Goal: Task Accomplishment & Management: Manage account settings

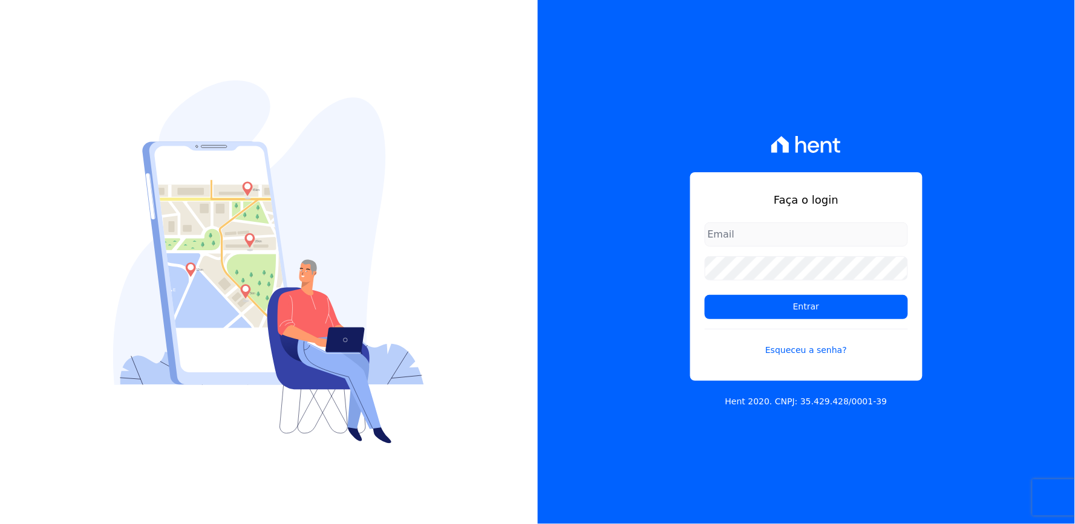
type input "[EMAIL_ADDRESS][DOMAIN_NAME]"
click at [791, 236] on input "[EMAIL_ADDRESS][DOMAIN_NAME]" at bounding box center [806, 235] width 203 height 24
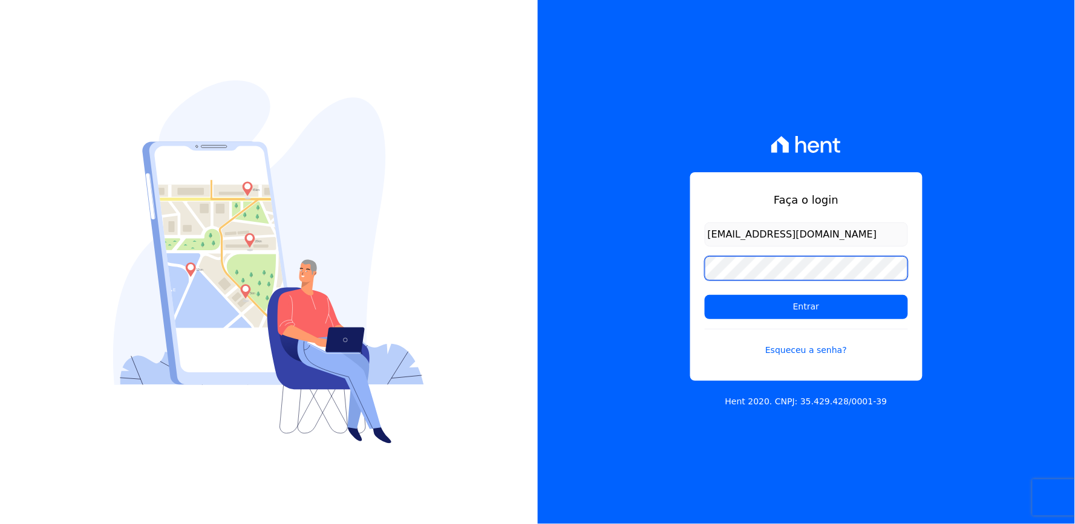
click at [652, 327] on div "Faça o login thayna@graalengenharia.com.br Entrar Esqueceu a senha? Hent 2020. …" at bounding box center [807, 262] width 538 height 524
click at [601, 328] on div "Faça o login thayna@graalengenharia.com.br Entrar Esqueceu a senha? Hent 2020. …" at bounding box center [807, 262] width 538 height 524
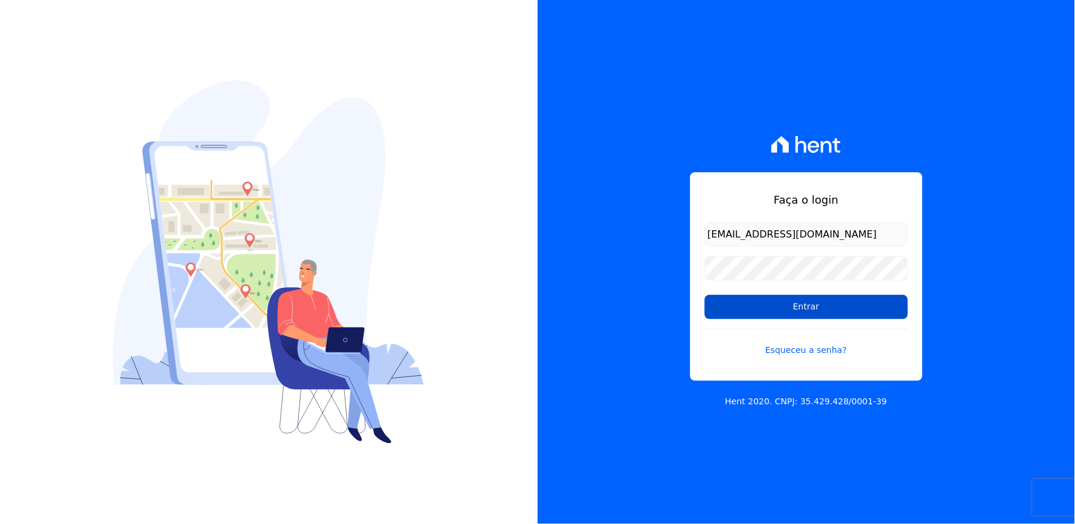
click at [733, 316] on input "Entrar" at bounding box center [806, 307] width 203 height 24
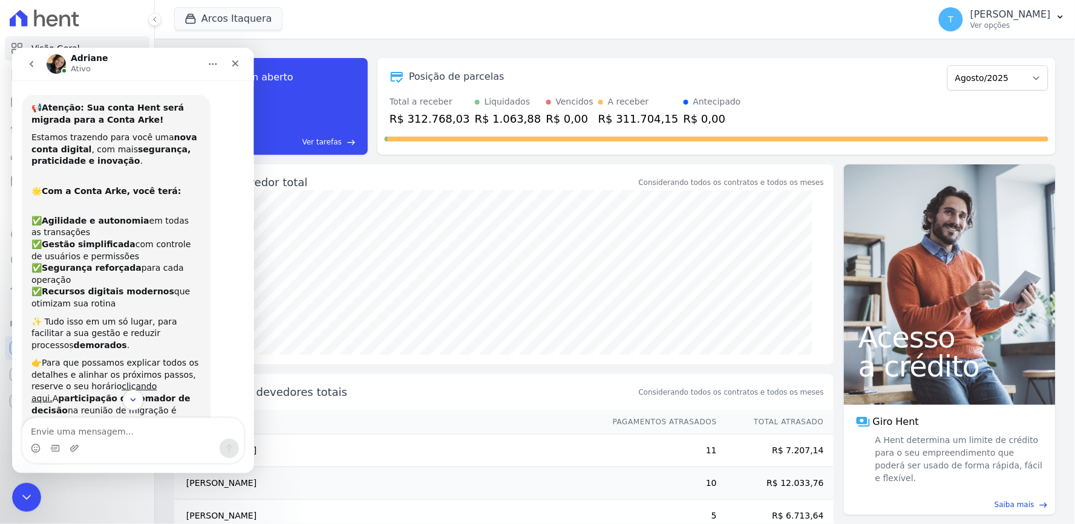
click at [31, 56] on button "go back" at bounding box center [30, 63] width 23 height 23
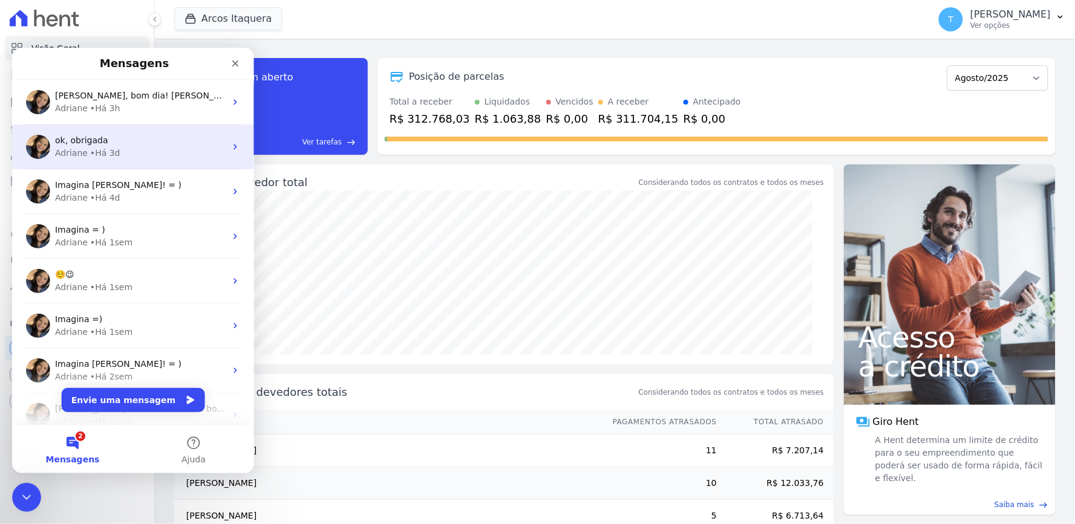
click at [137, 154] on div "Adriane • Há 3d" at bounding box center [139, 152] width 171 height 13
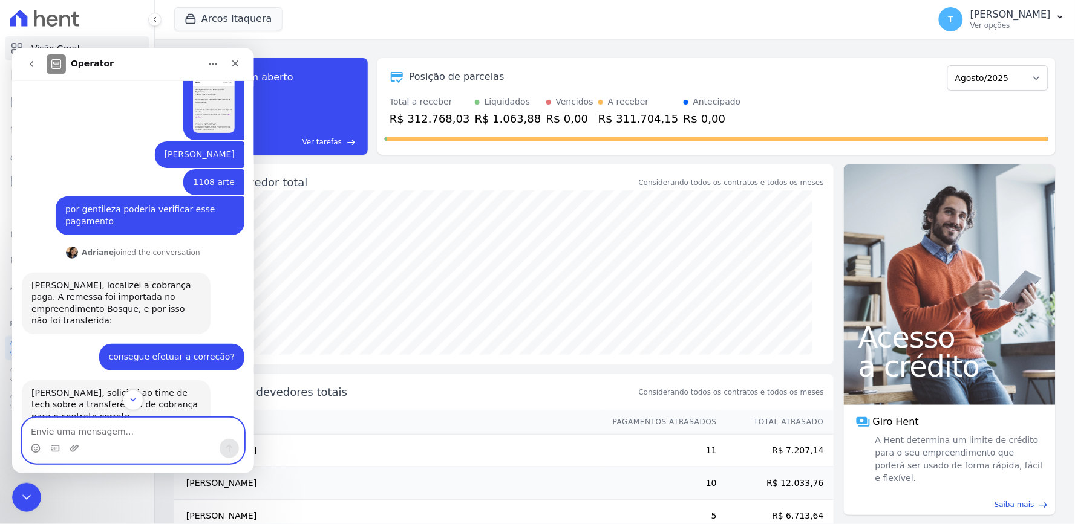
scroll to position [134, 0]
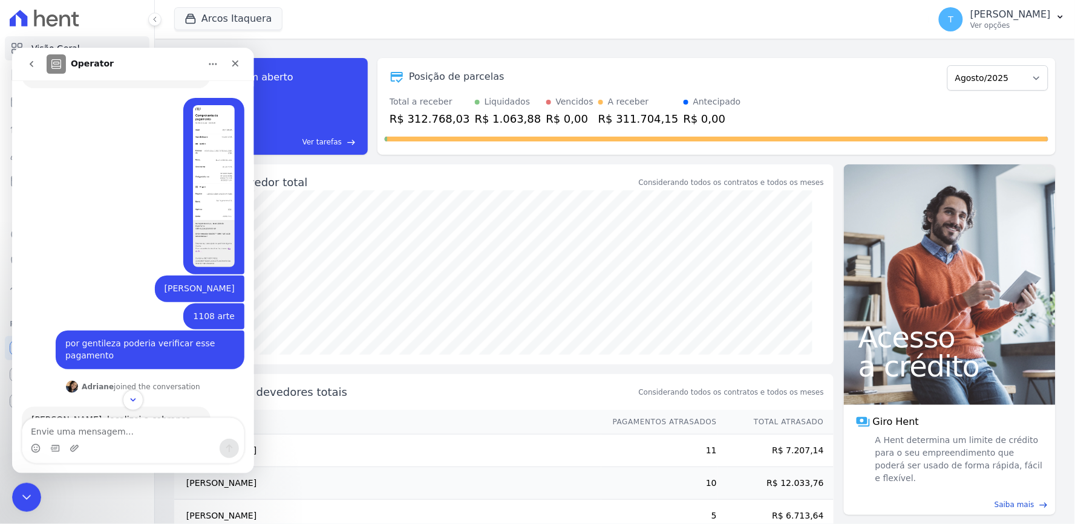
click at [209, 197] on img "Thayna diz…" at bounding box center [213, 186] width 42 height 162
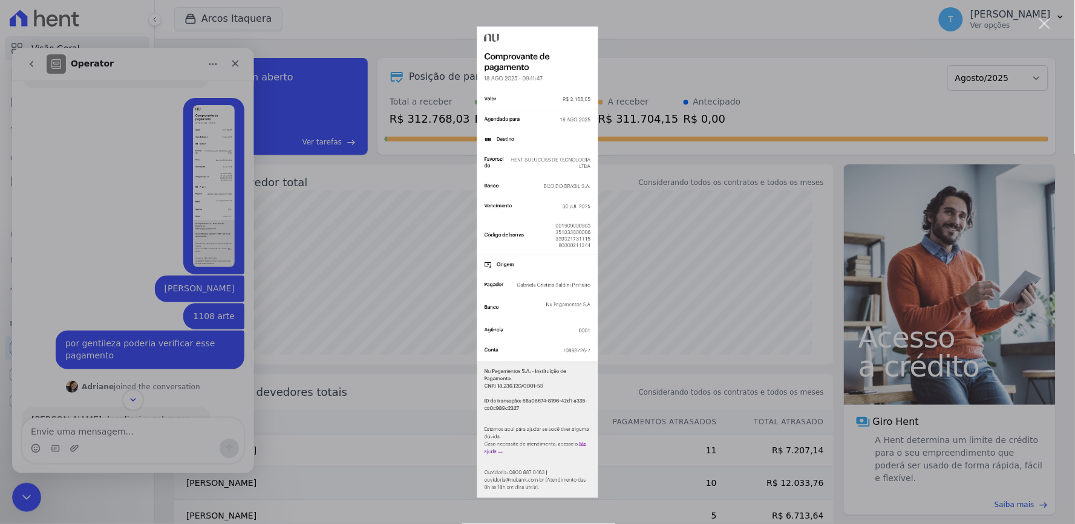
click at [155, 195] on div "Messenger da Intercom" at bounding box center [537, 262] width 1075 height 524
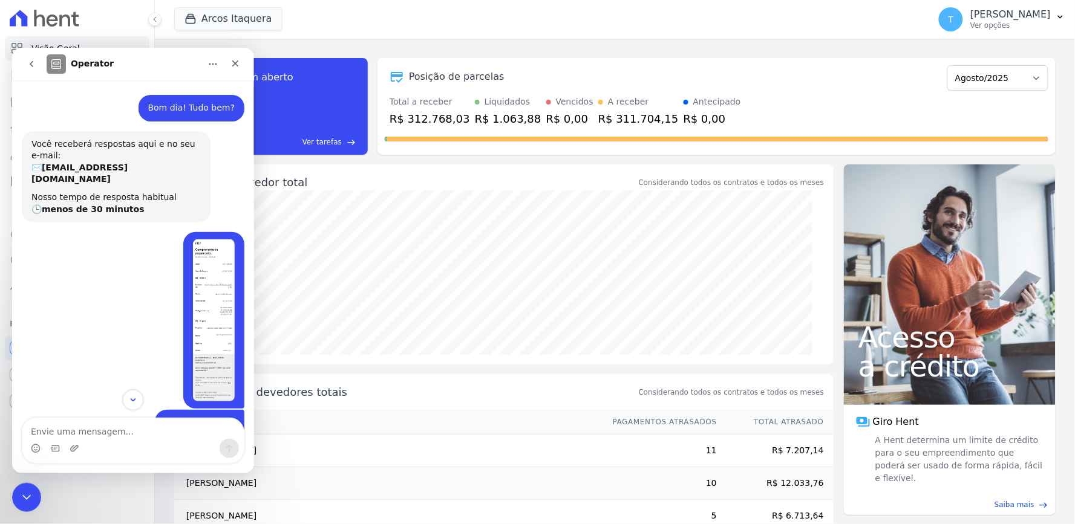
click at [30, 64] on icon "go back" at bounding box center [31, 63] width 4 height 6
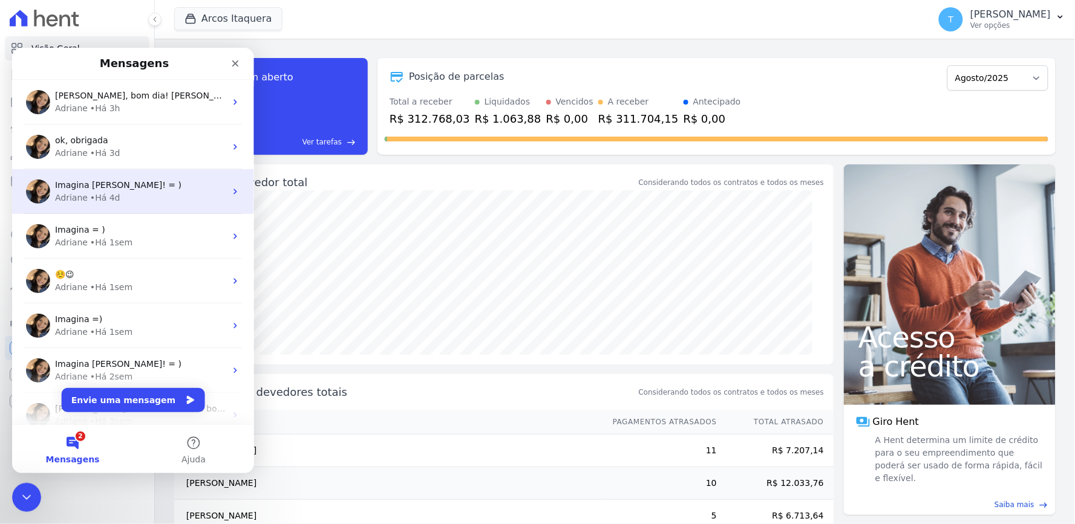
click at [111, 197] on div "• Há 4d" at bounding box center [105, 197] width 30 height 13
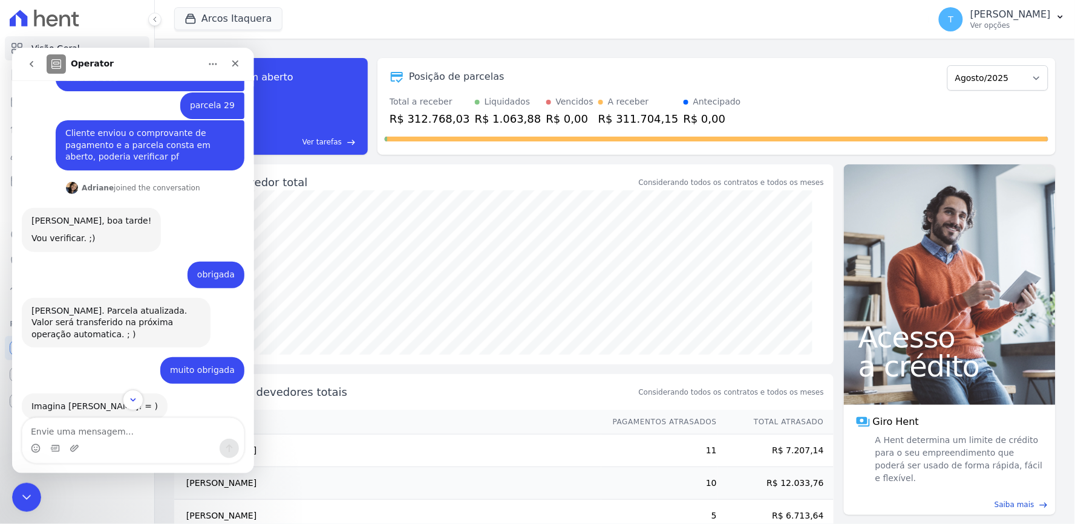
scroll to position [223, 0]
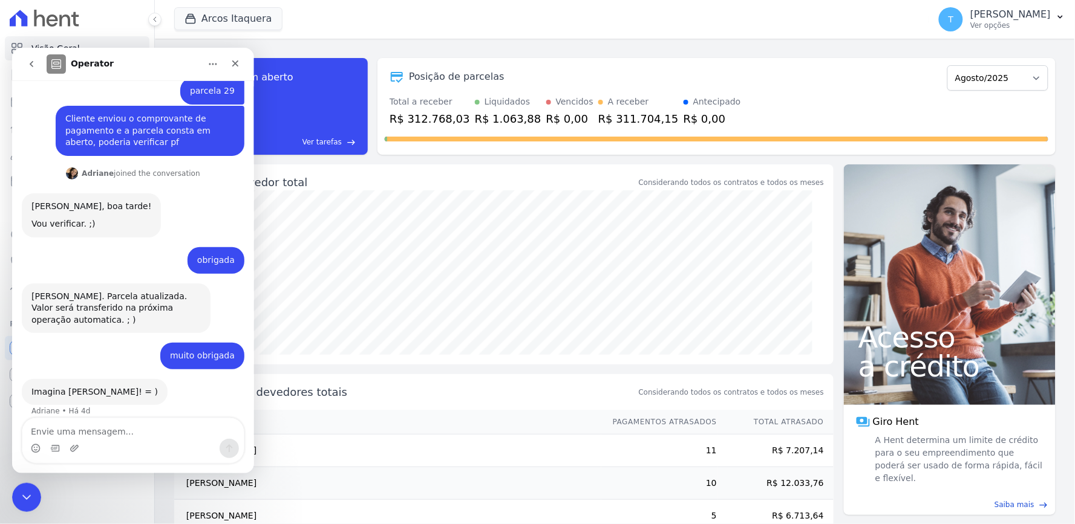
click at [30, 61] on icon "go back" at bounding box center [31, 64] width 10 height 10
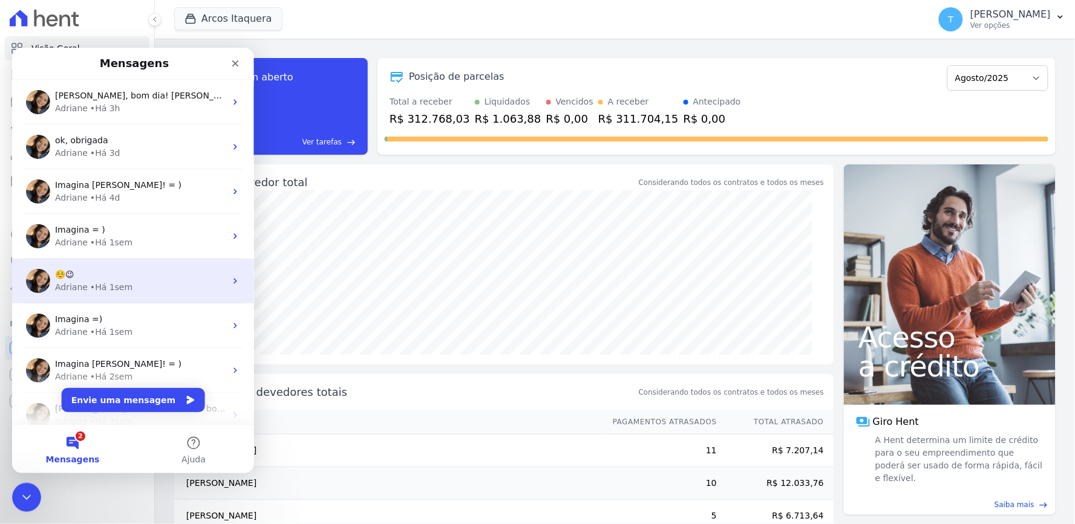
click at [117, 283] on div "• Há 1sem" at bounding box center [111, 287] width 42 height 13
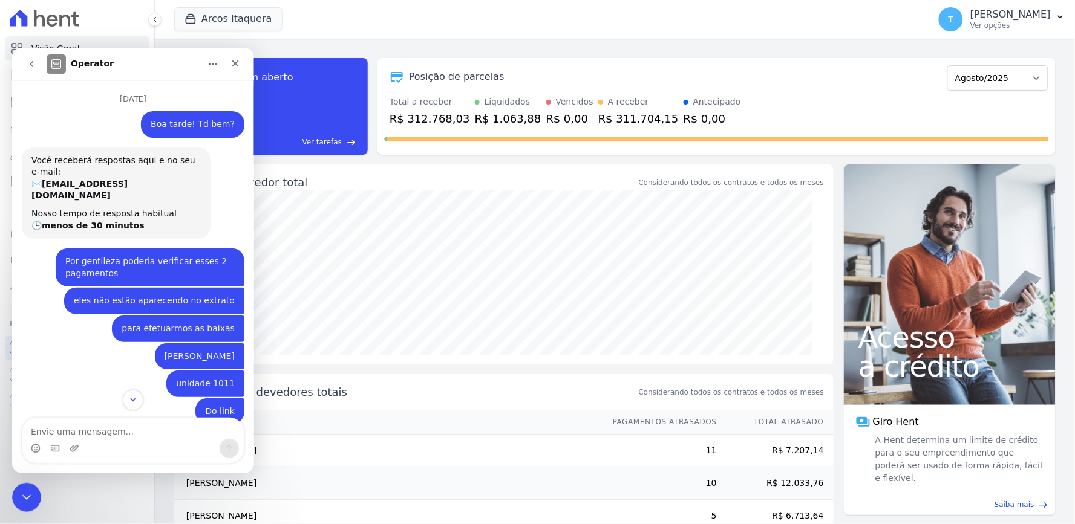
click at [34, 59] on icon "go back" at bounding box center [31, 64] width 10 height 10
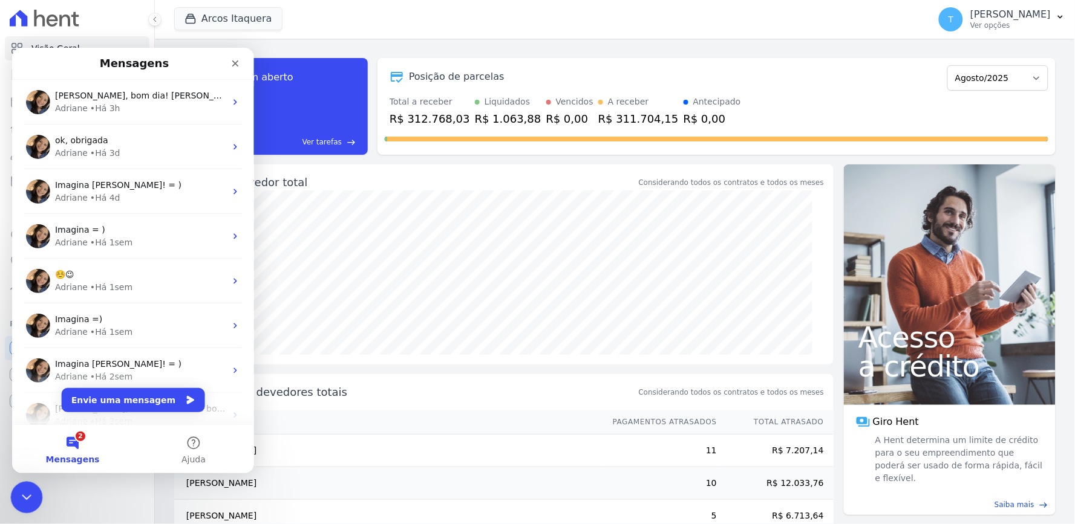
click at [30, 492] on icon "Encerramento do Messenger da Intercom" at bounding box center [25, 496] width 15 height 15
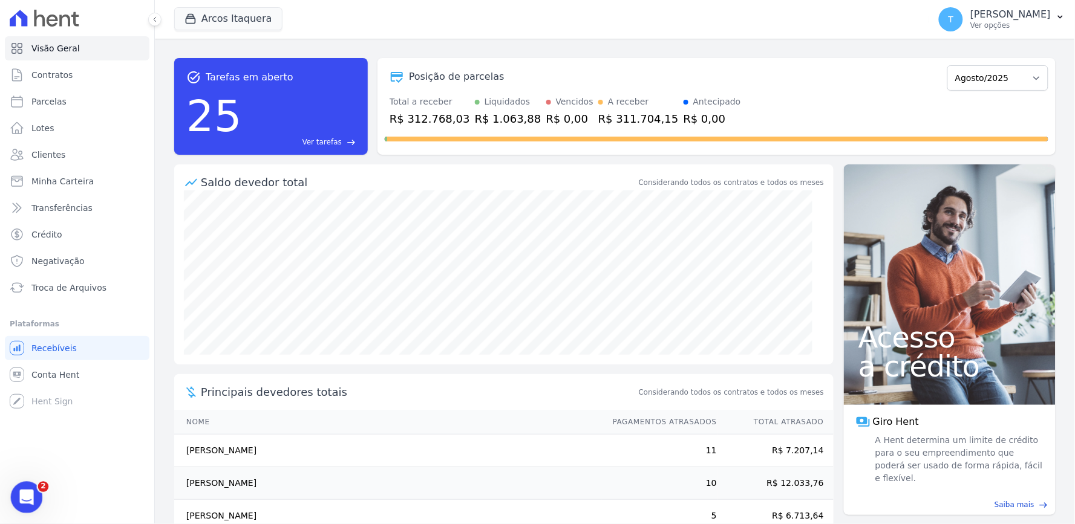
click at [24, 498] on icon "Abertura do Messenger da Intercom" at bounding box center [25, 496] width 20 height 20
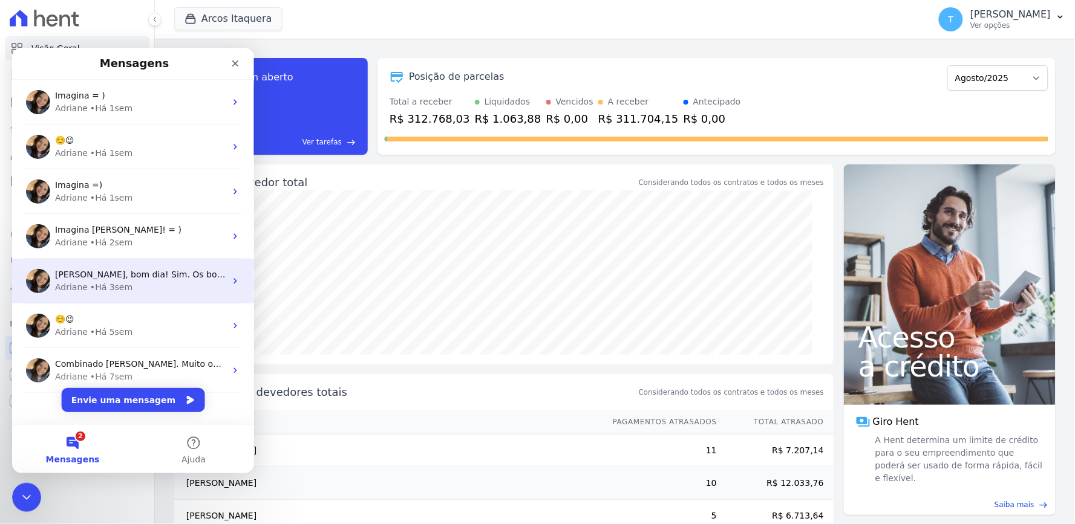
click at [135, 281] on div "[PERSON_NAME] • Há 3sem" at bounding box center [139, 287] width 171 height 13
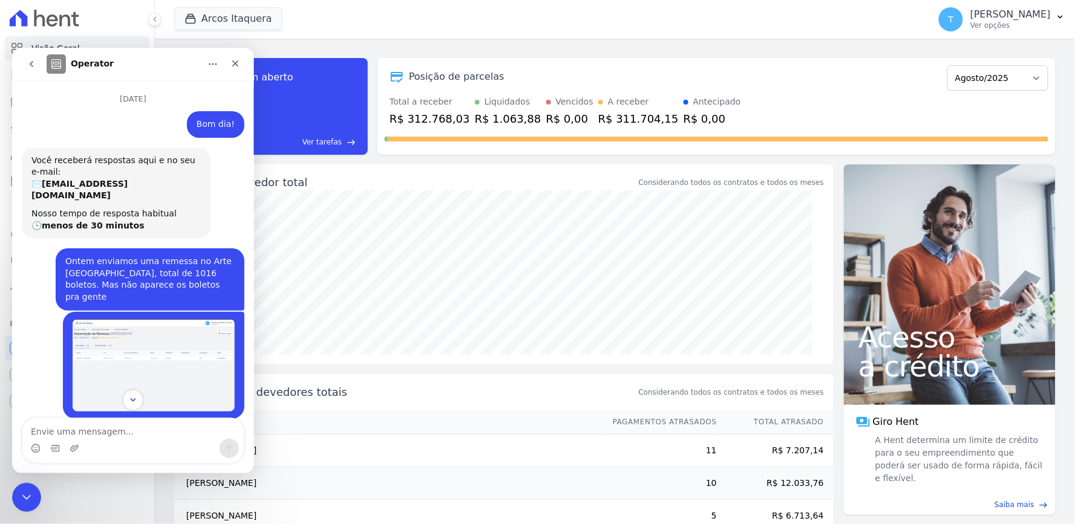
click at [30, 64] on icon "go back" at bounding box center [31, 63] width 4 height 6
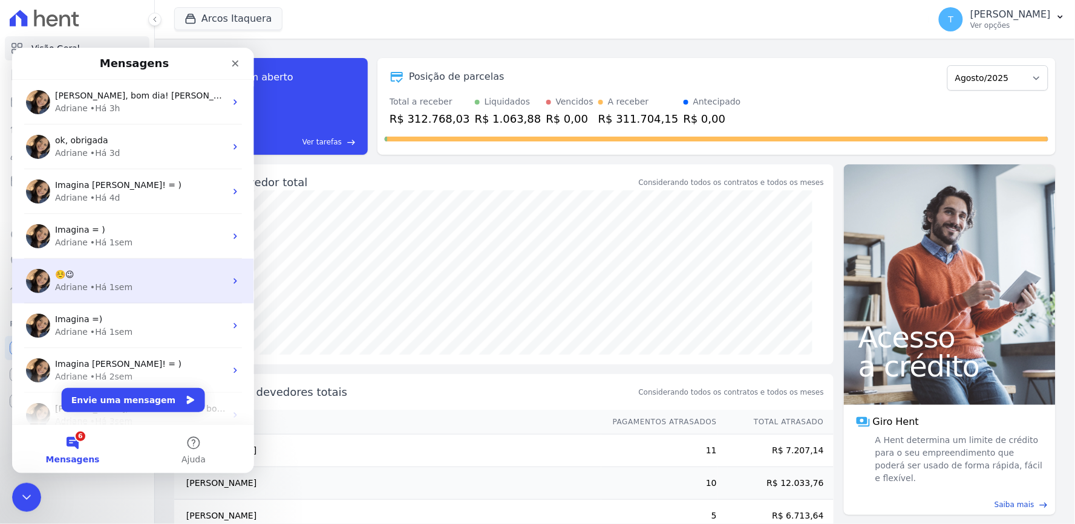
click at [143, 278] on div "☺️😉" at bounding box center [139, 274] width 171 height 13
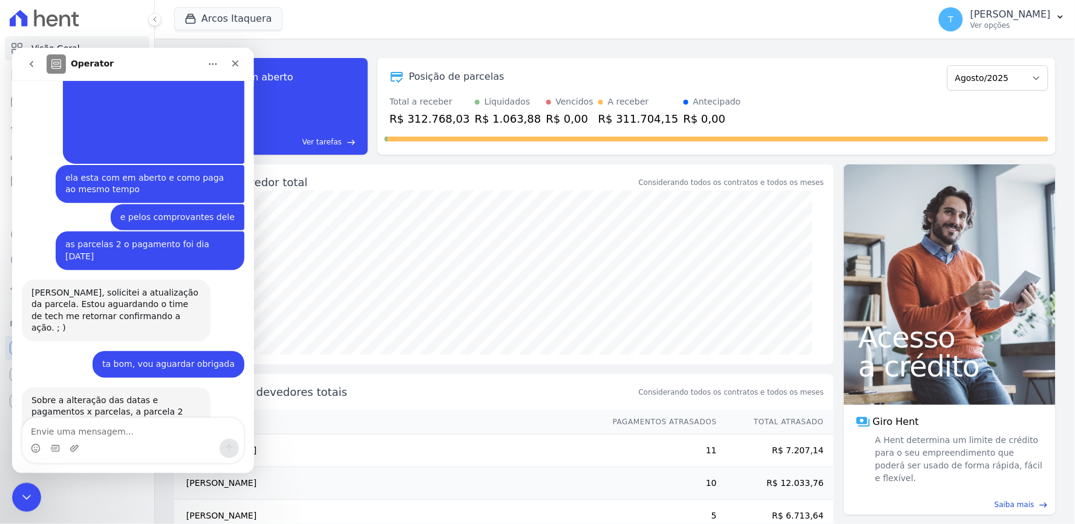
scroll to position [2079, 0]
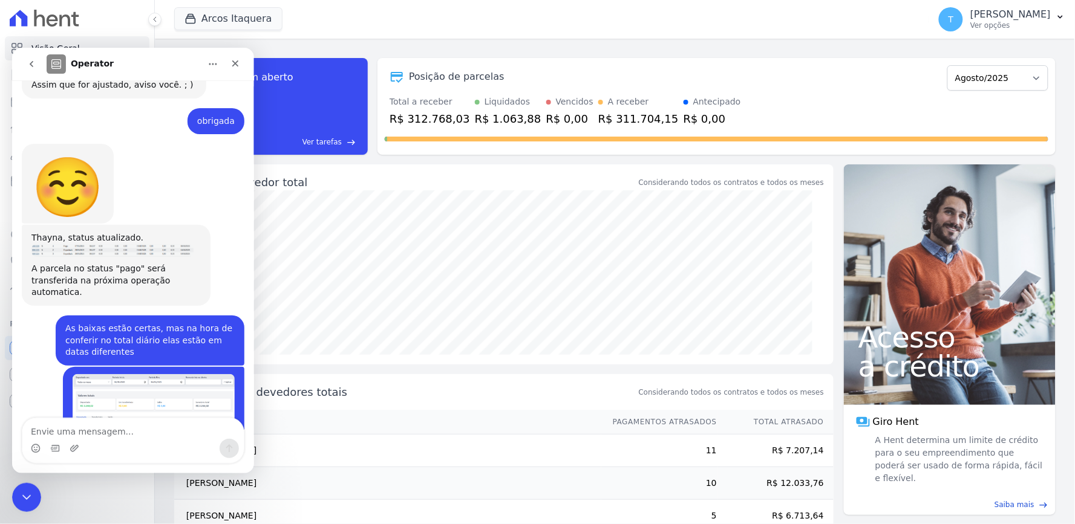
click at [33, 62] on icon "go back" at bounding box center [31, 64] width 10 height 10
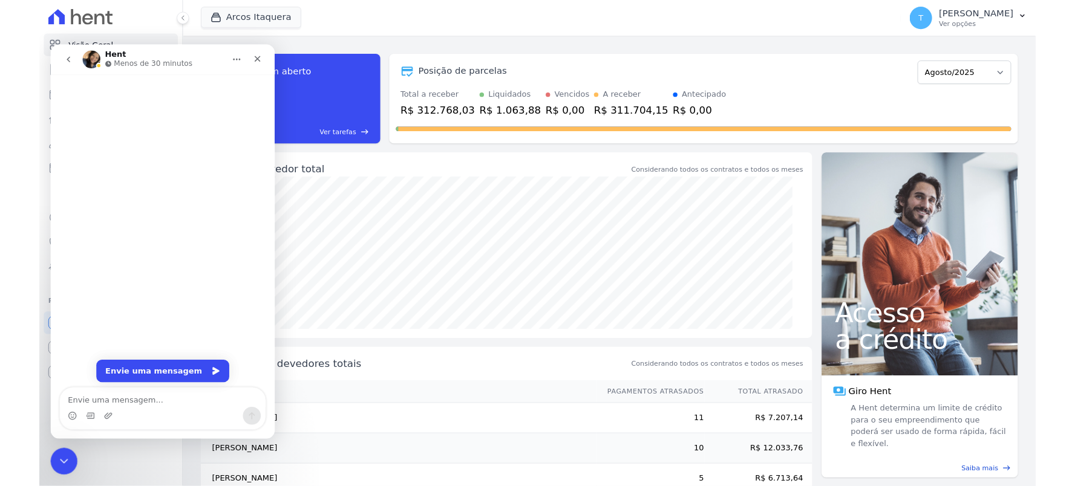
scroll to position [0, 0]
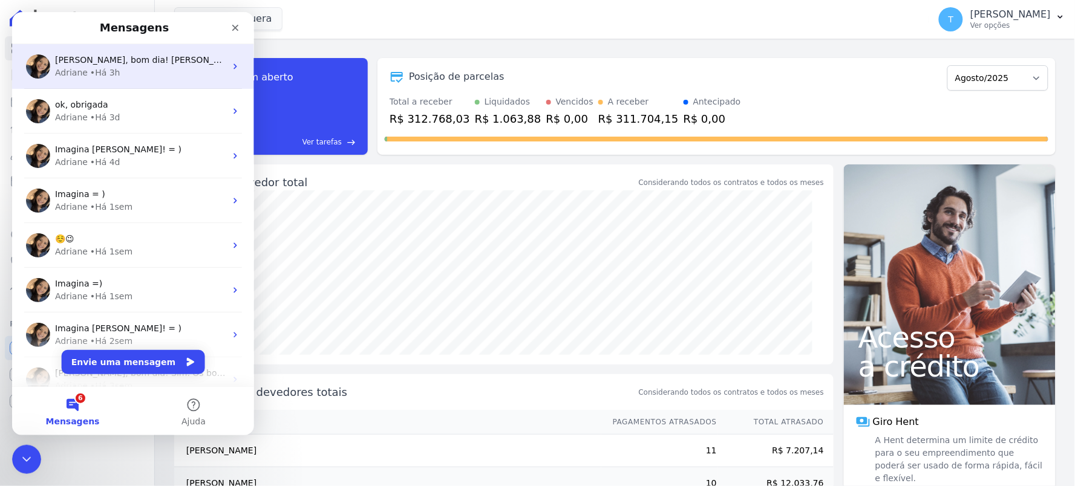
click at [124, 67] on div "Adriane • Há 3h" at bounding box center [139, 72] width 171 height 13
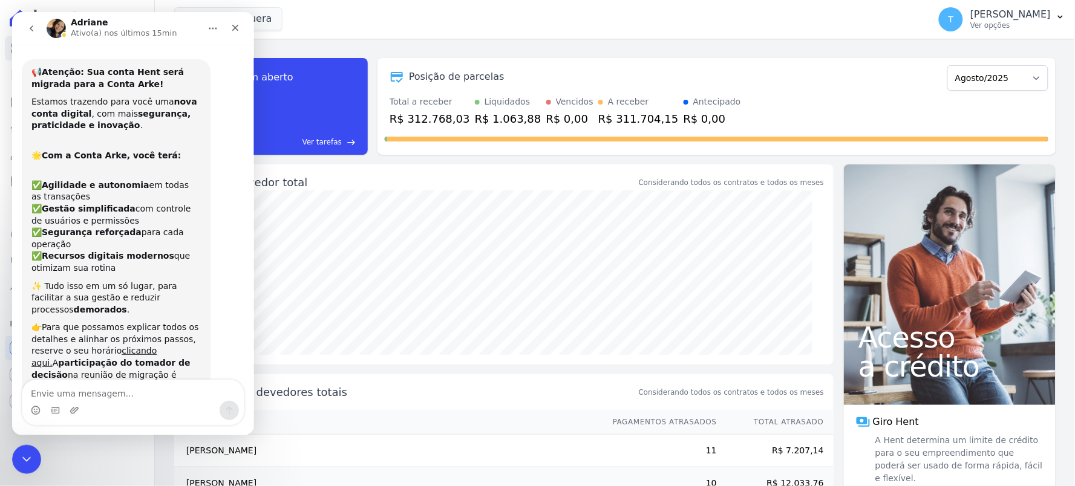
scroll to position [3295, 0]
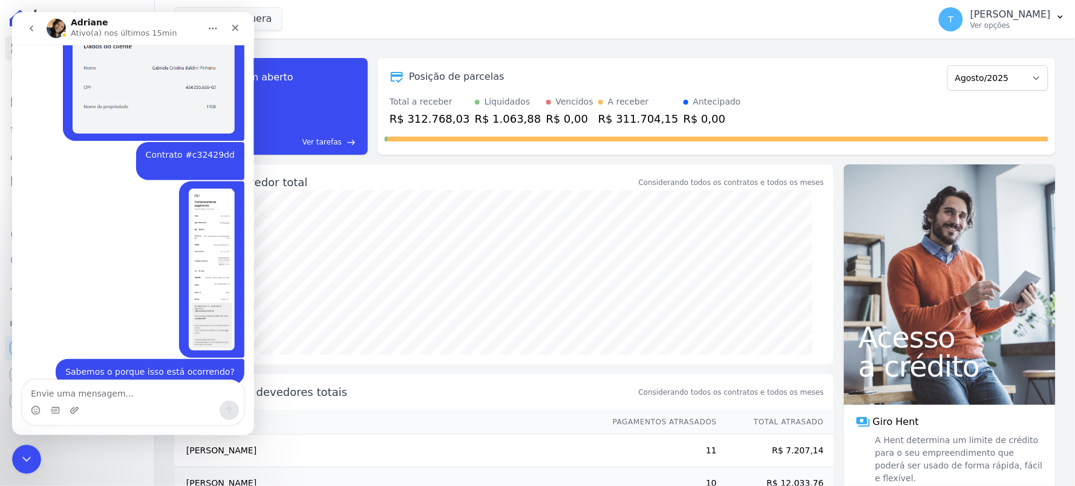
click at [131, 385] on textarea "Envie uma mensagem..." at bounding box center [132, 390] width 221 height 21
type textarea "Ta otimo"
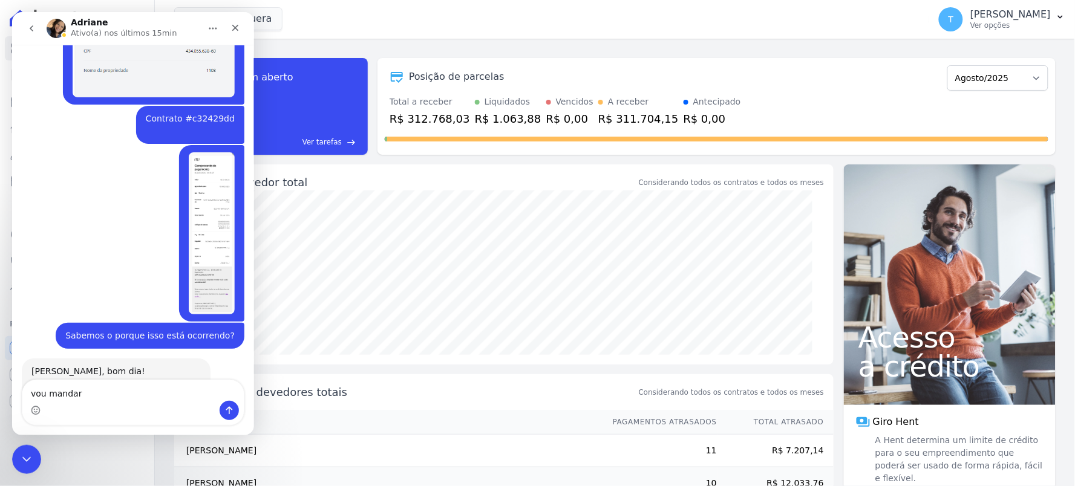
scroll to position [3330, 0]
type textarea "vou mandar mais um caso aqui, mesma coisa"
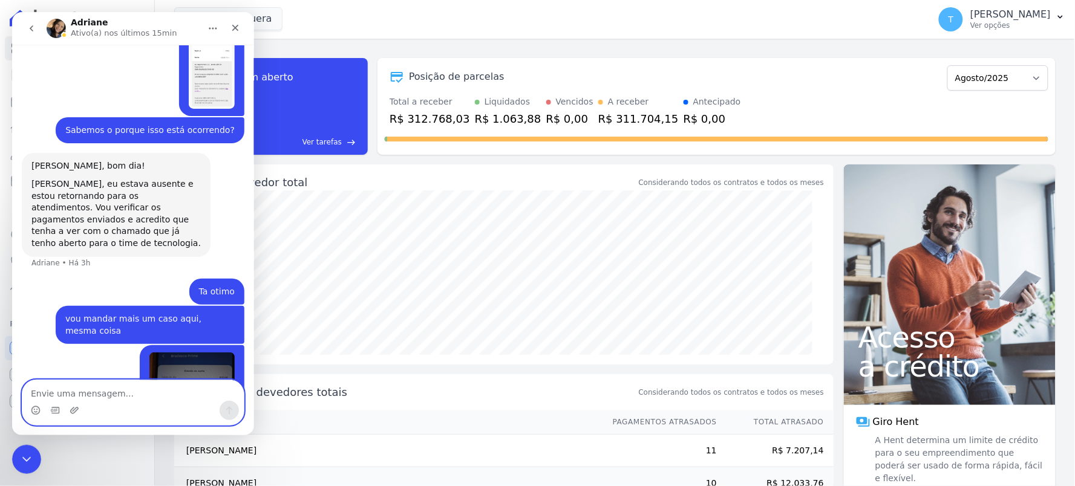
scroll to position [3536, 0]
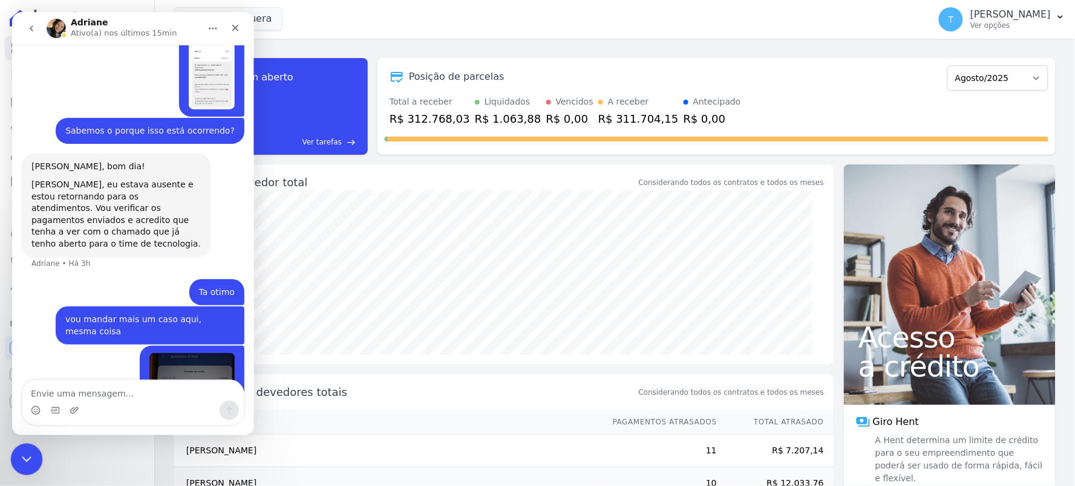
click at [24, 460] on icon "Encerramento do Messenger da Intercom" at bounding box center [25, 458] width 15 height 15
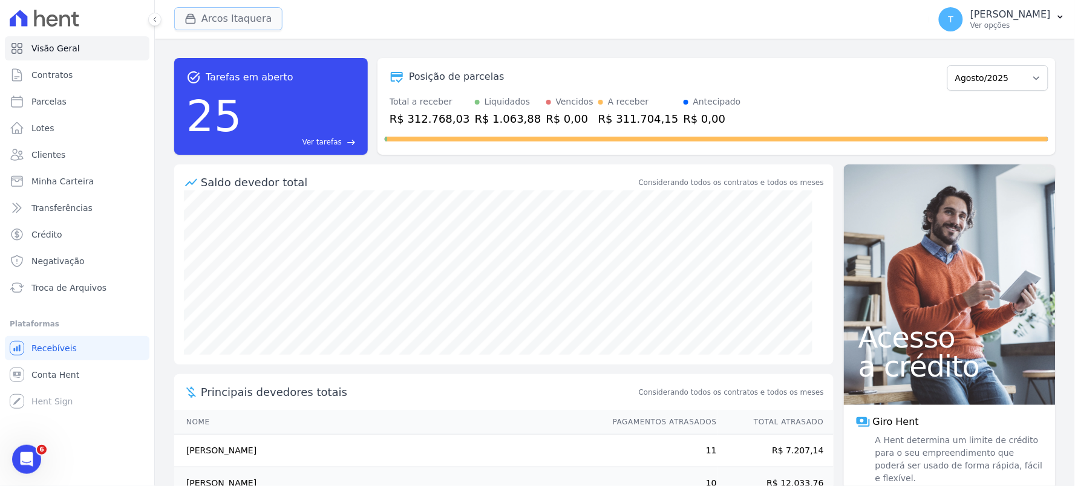
click at [203, 11] on button "Arcos Itaquera" at bounding box center [228, 18] width 108 height 23
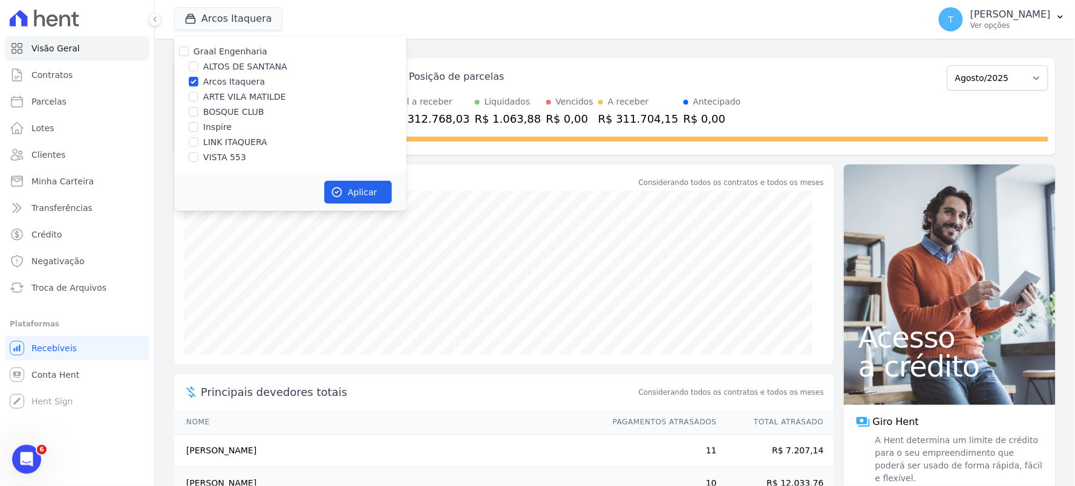
click at [219, 51] on label "Graal Engenharia" at bounding box center [231, 52] width 74 height 10
click at [189, 51] on input "Graal Engenharia" at bounding box center [184, 52] width 10 height 10
checkbox input "true"
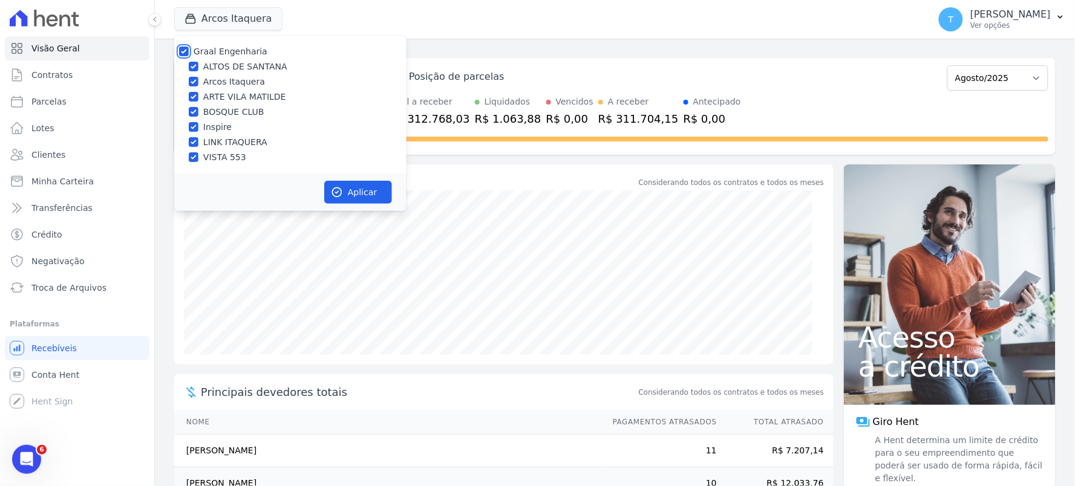
checkbox input "true"
click at [348, 198] on button "Aplicar" at bounding box center [358, 192] width 68 height 23
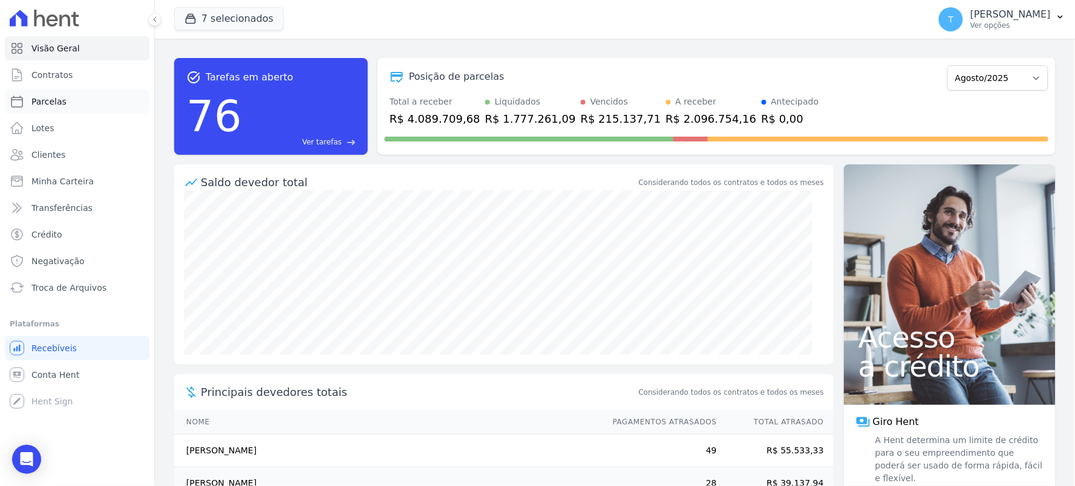
click at [70, 106] on link "Parcelas" at bounding box center [77, 102] width 145 height 24
select select
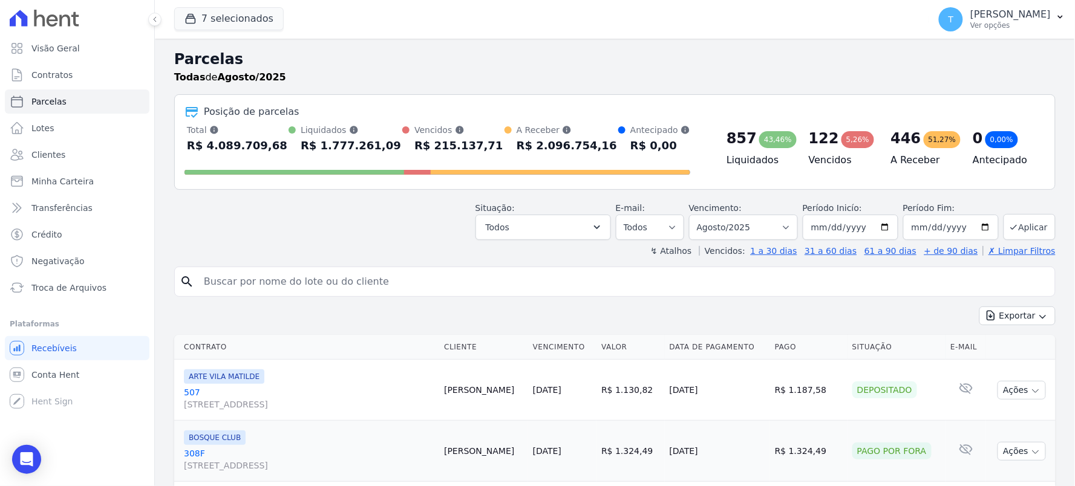
click at [312, 279] on input "search" at bounding box center [624, 282] width 854 height 24
type input "dayana"
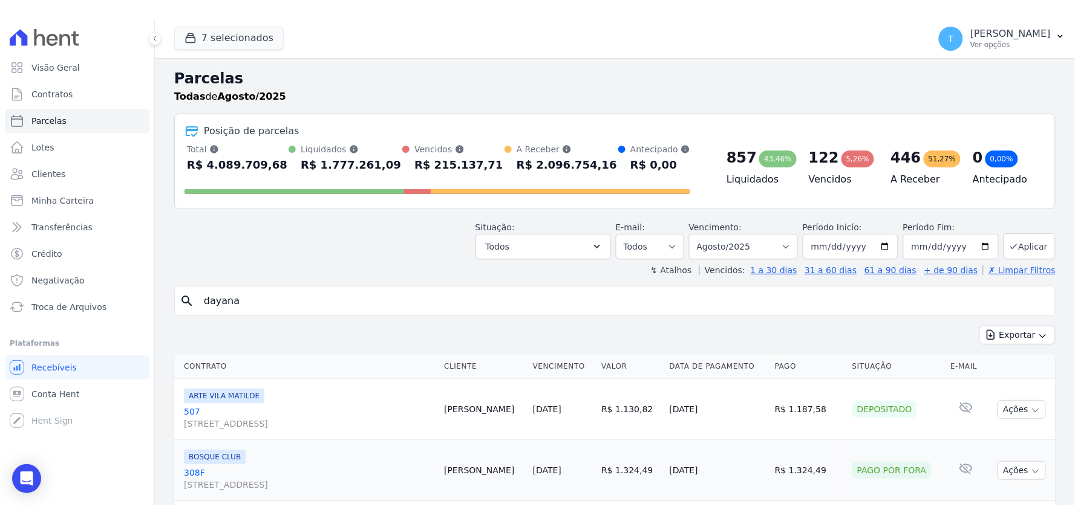
scroll to position [50, 0]
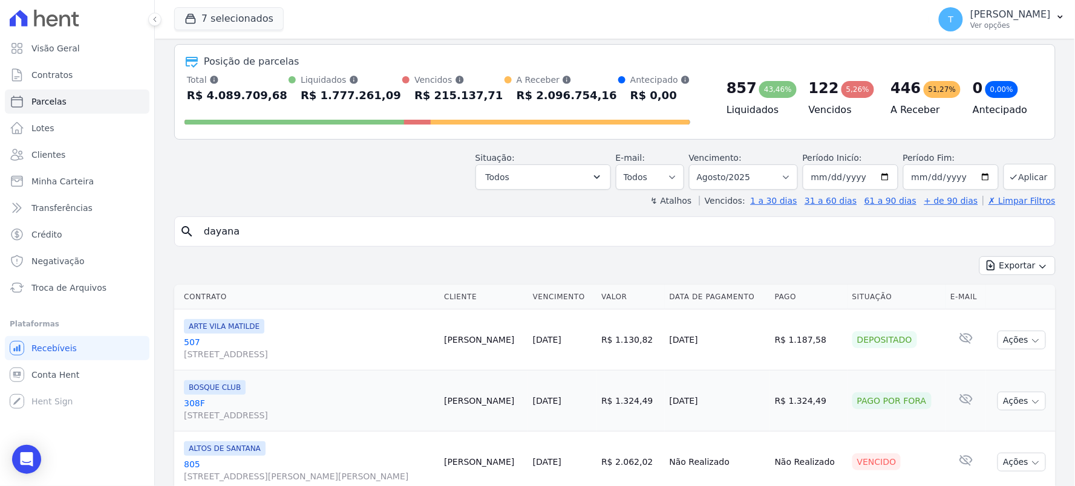
select select
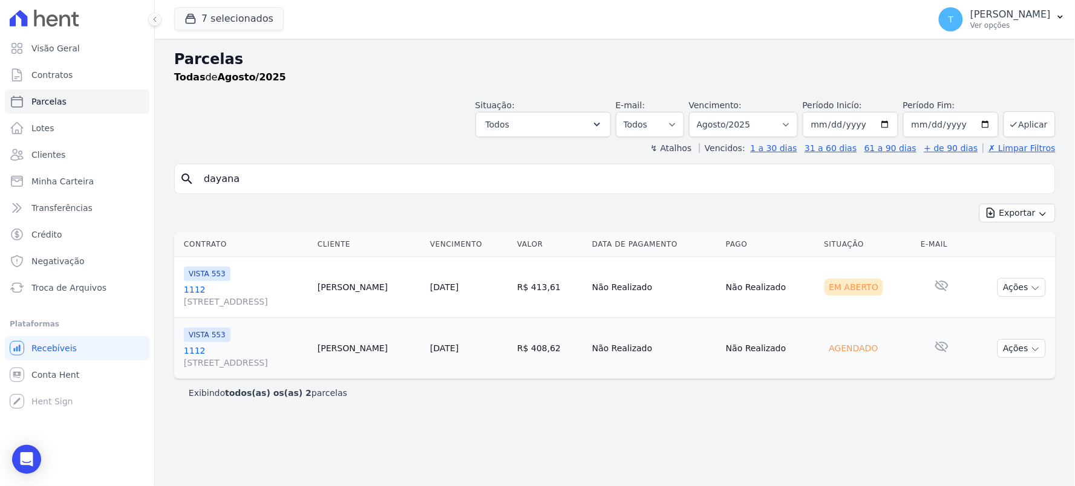
click at [280, 347] on link "1112 [STREET_ADDRESS]" at bounding box center [246, 357] width 124 height 24
click at [276, 355] on link "1112 [STREET_ADDRESS]" at bounding box center [246, 357] width 124 height 24
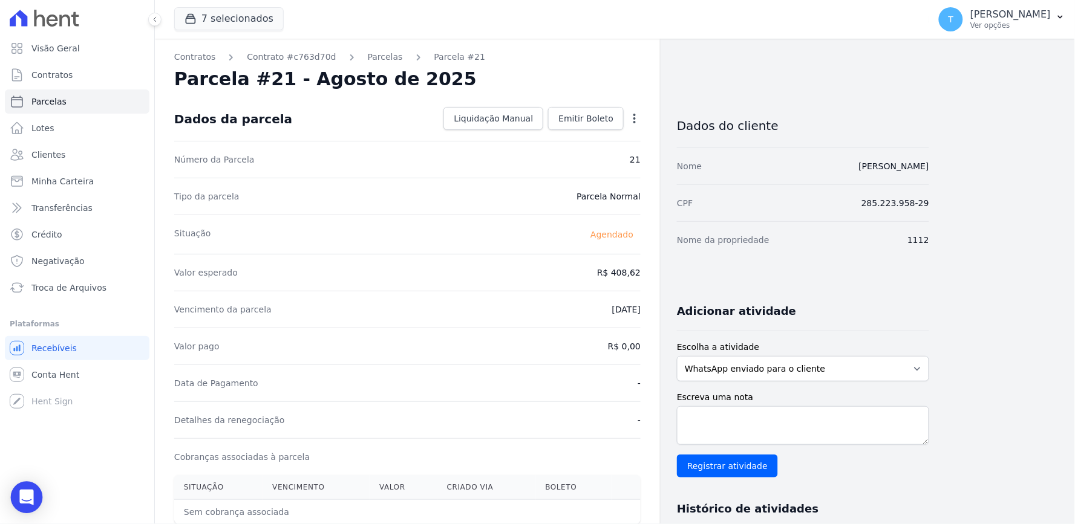
click at [28, 496] on icon "Open Intercom Messenger" at bounding box center [26, 498] width 14 height 16
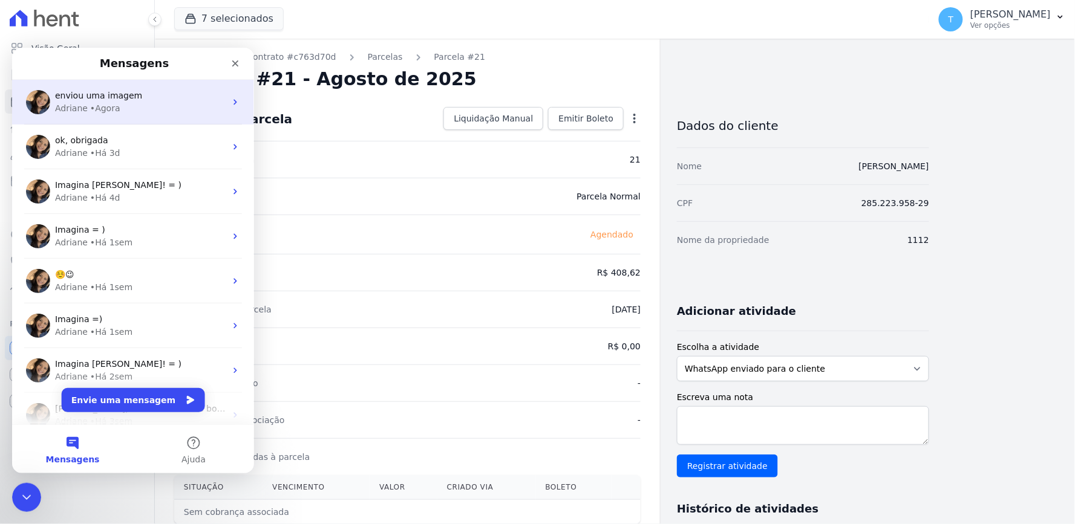
click at [137, 111] on div "Adriane • Agora" at bounding box center [139, 108] width 171 height 13
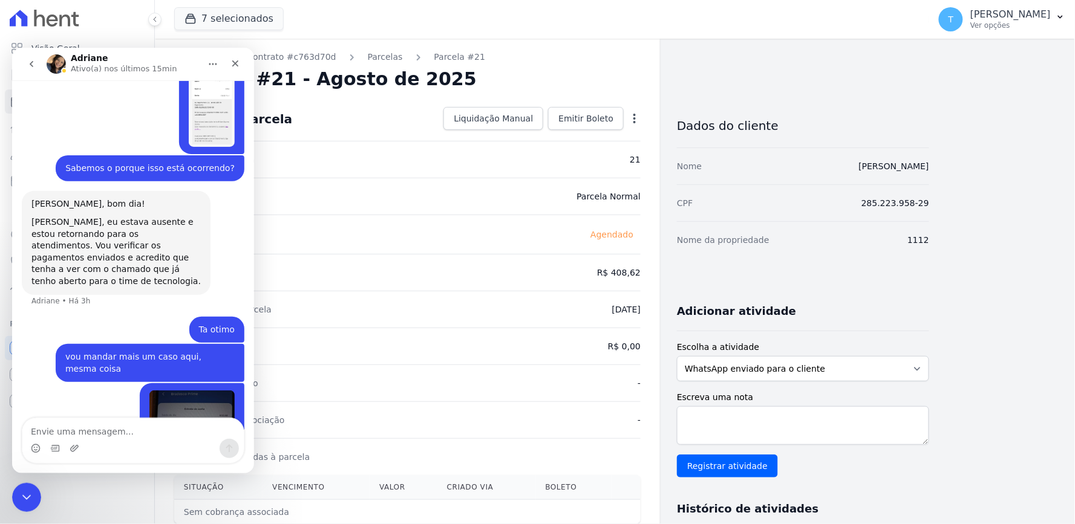
click at [152, 425] on textarea "Envie uma mensagem..." at bounding box center [132, 428] width 221 height 21
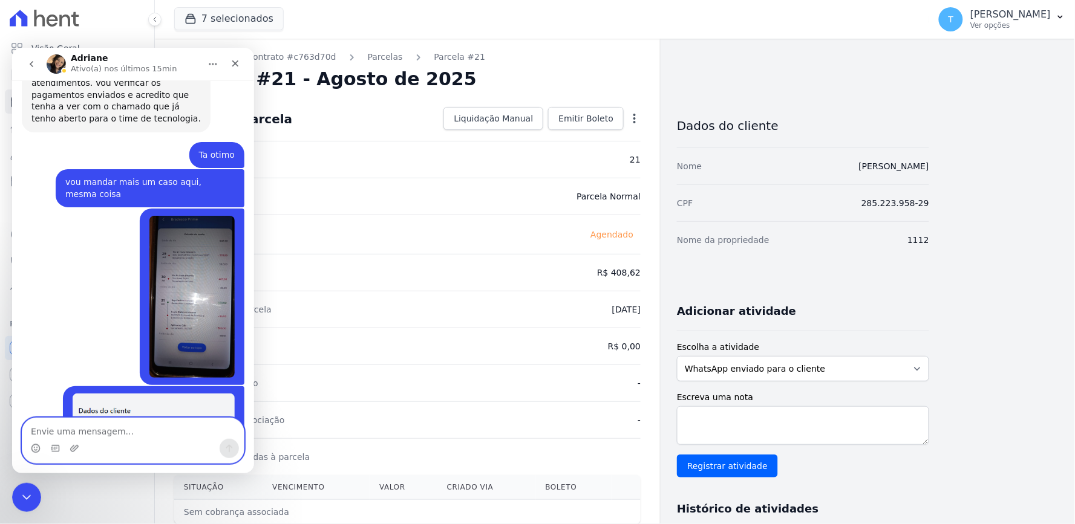
scroll to position [3743, 0]
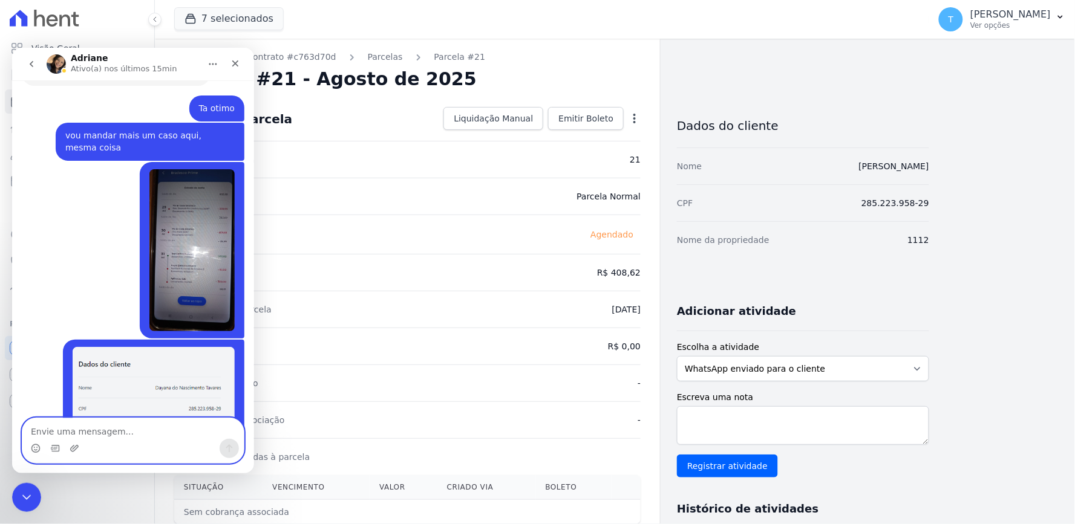
click at [106, 431] on textarea "Envie uma mensagem..." at bounding box center [132, 428] width 221 height 21
type textarea "Certo. Vou solicitar aqui"
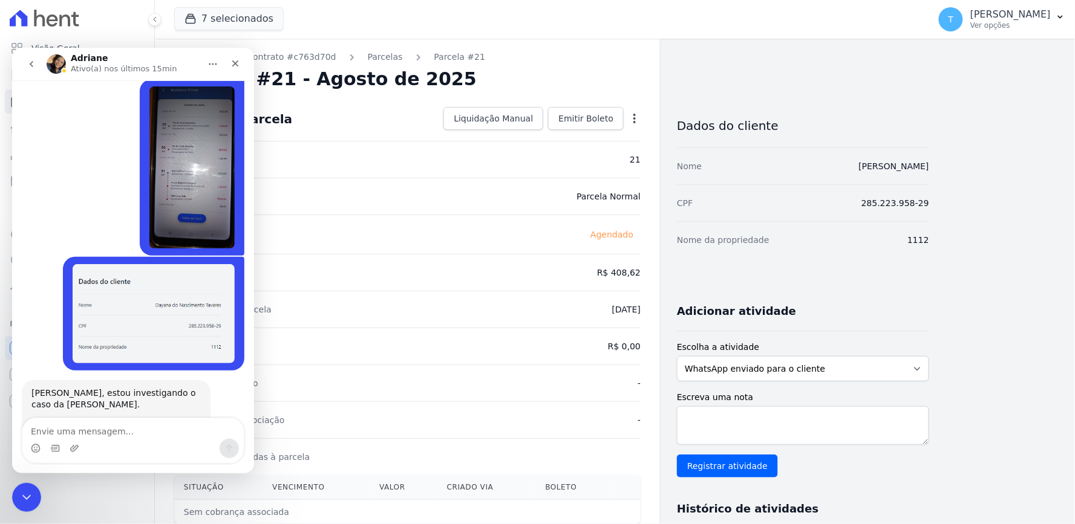
scroll to position [3851, 0]
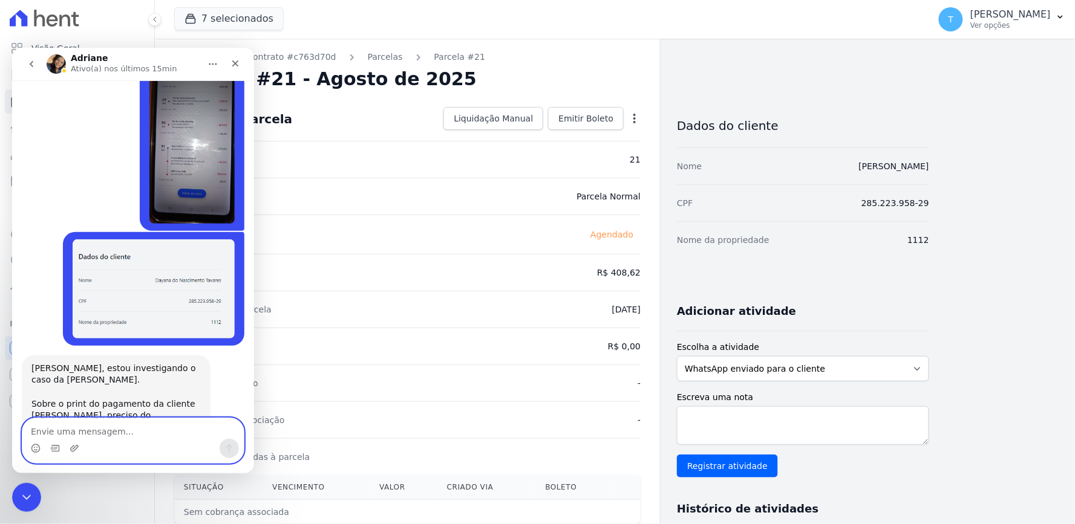
click at [97, 424] on textarea "Envie uma mensagem..." at bounding box center [132, 428] width 221 height 21
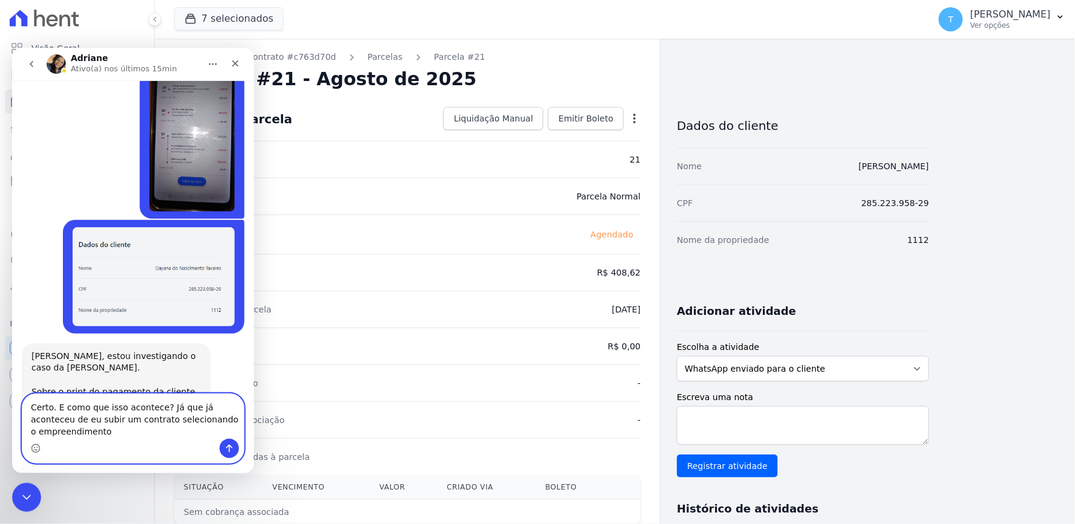
scroll to position [3875, 0]
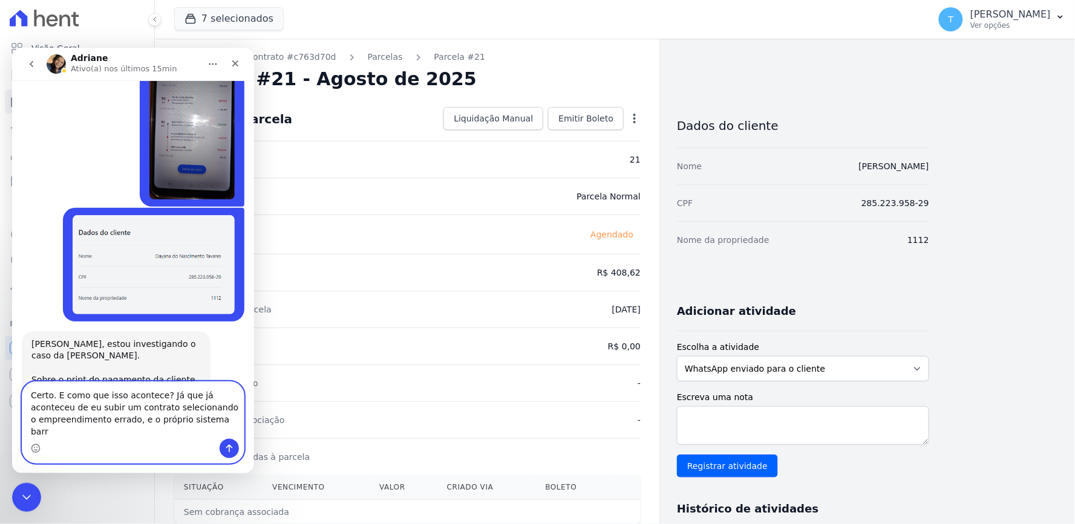
type textarea "Certo. E como que isso acontece? Já que já aconteceu de eu subir um contrato se…"
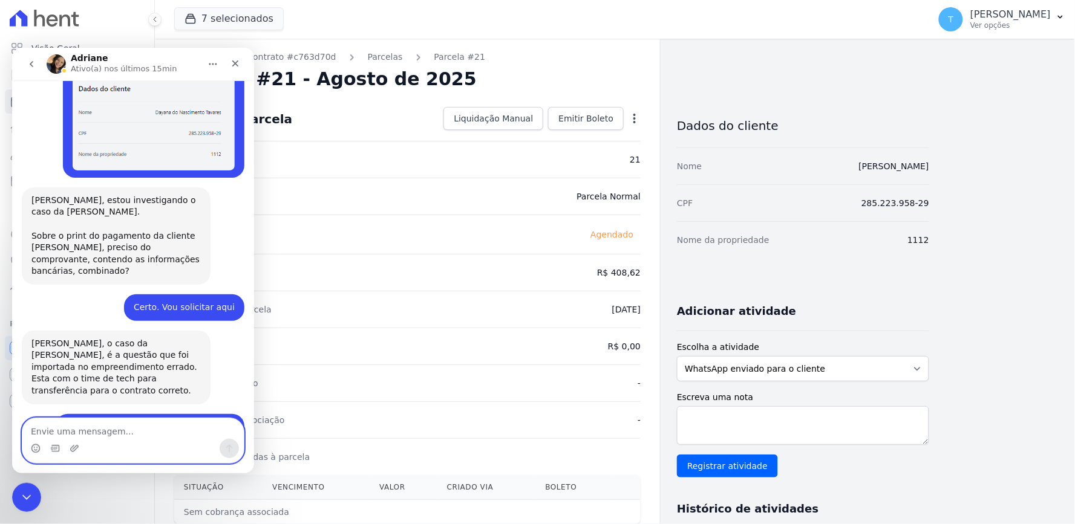
scroll to position [4030, 0]
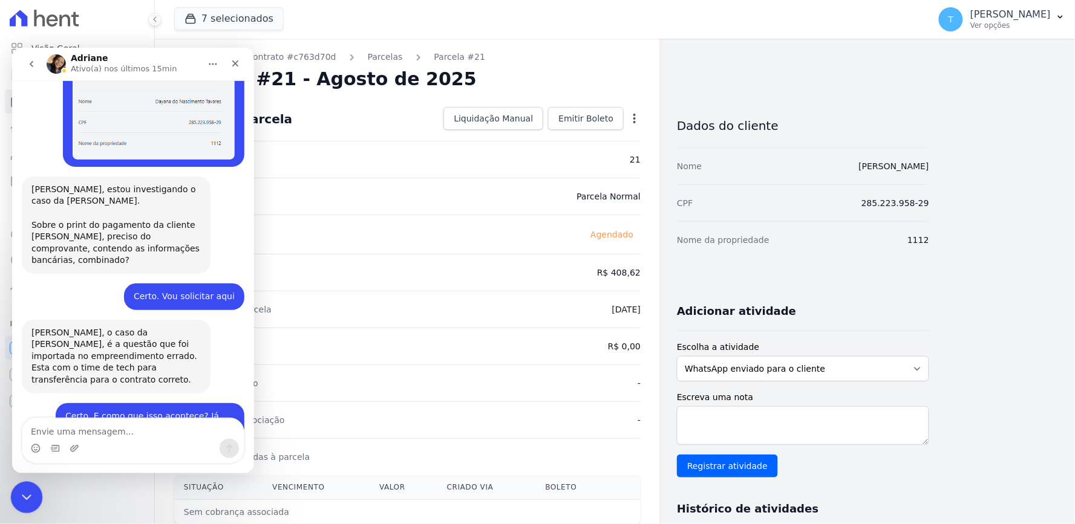
click at [19, 485] on div "Encerramento do Messenger da Intercom" at bounding box center [24, 496] width 29 height 29
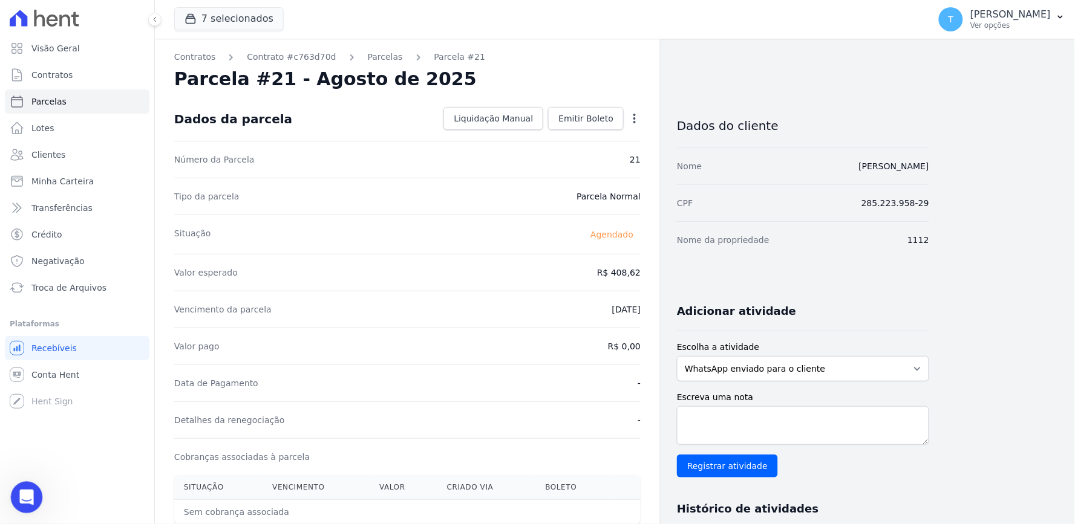
click at [19, 486] on div "Abertura do Messenger da Intercom" at bounding box center [25, 496] width 40 height 40
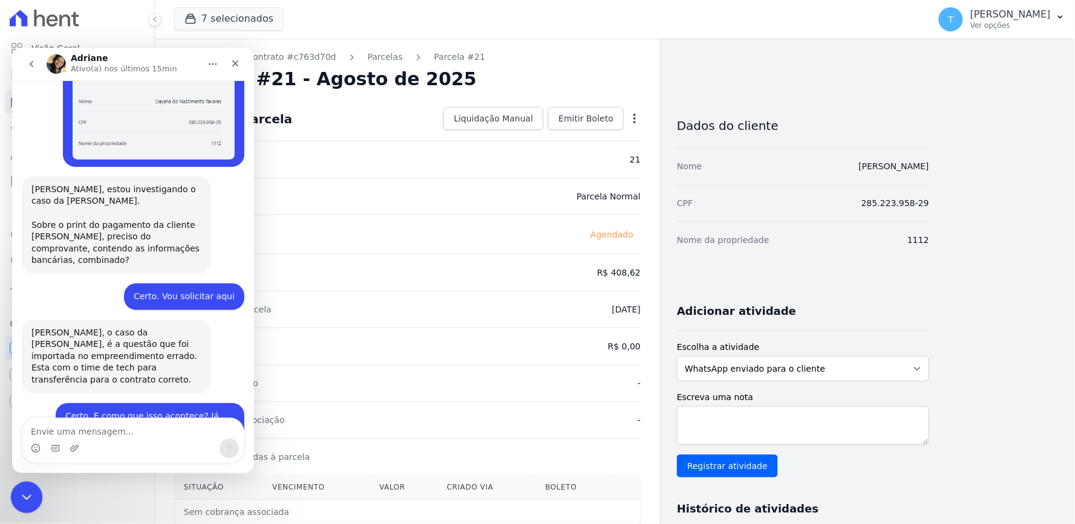
click at [22, 493] on icon "Encerramento do Messenger da Intercom" at bounding box center [25, 496] width 15 height 15
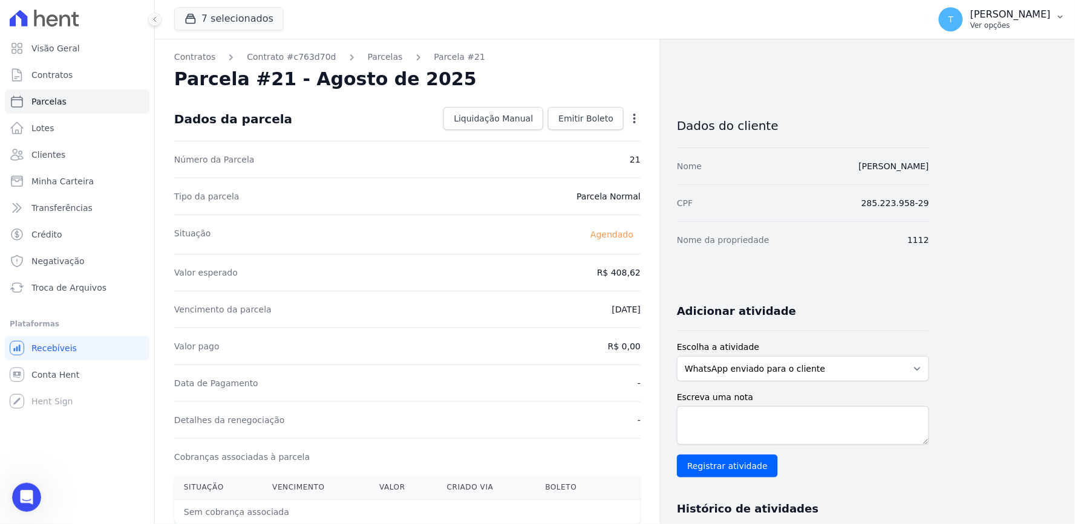
click at [994, 20] on p "[PERSON_NAME]" at bounding box center [1010, 14] width 80 height 12
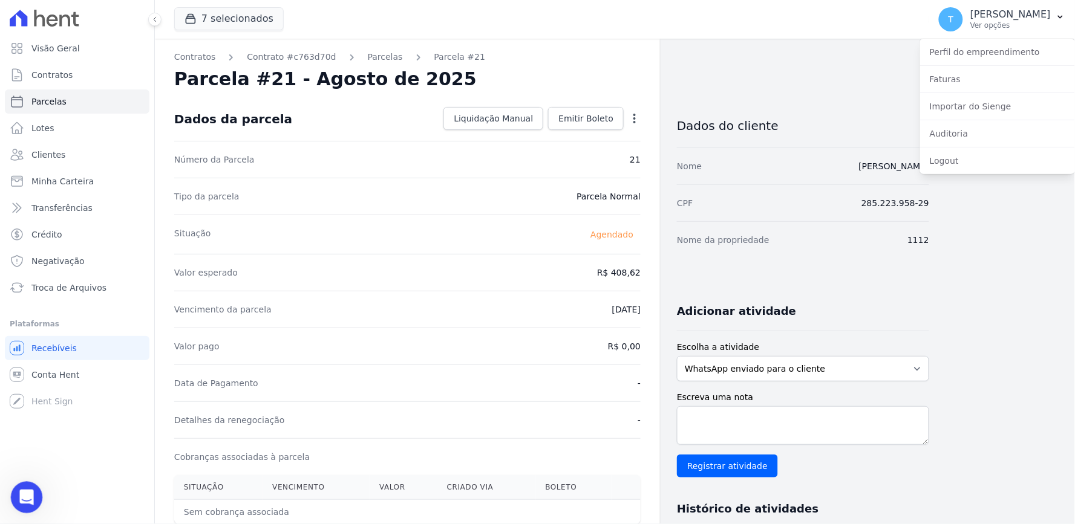
click at [18, 489] on div "Abertura do Messenger da Intercom" at bounding box center [25, 496] width 40 height 40
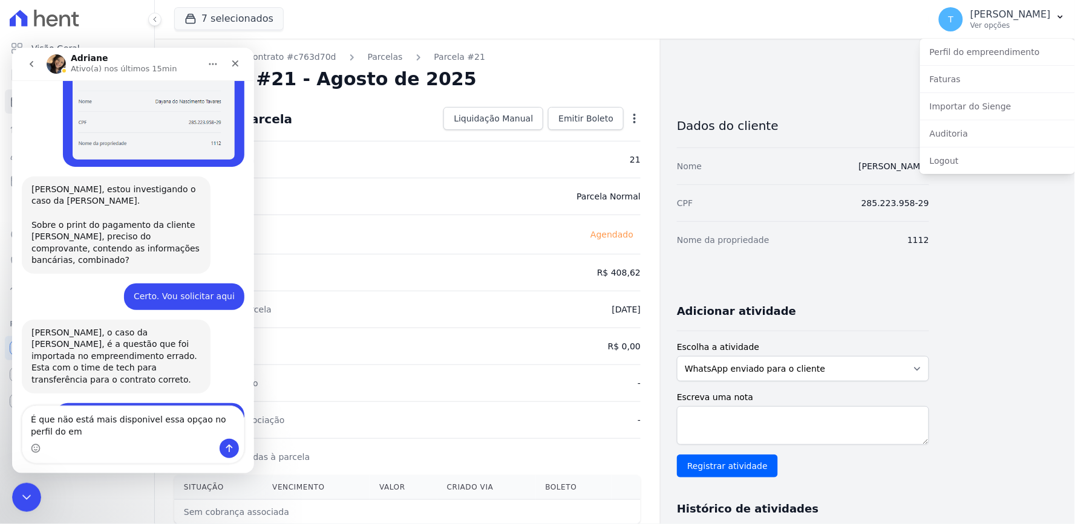
scroll to position [4042, 0]
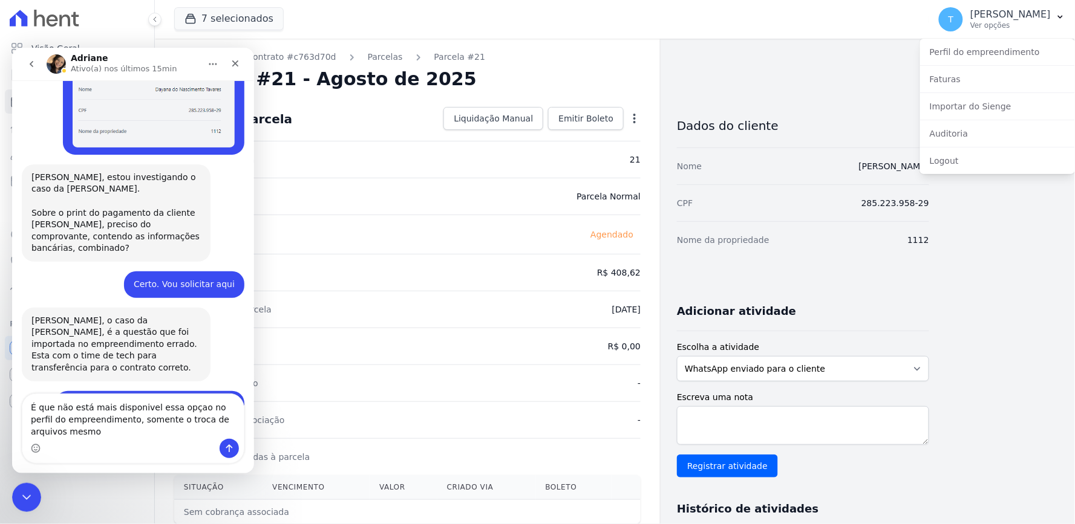
click at [183, 419] on textarea "É que näo está mais disponivel essa opçao no perfil do empreendimento, somente …" at bounding box center [132, 416] width 221 height 45
click at [135, 422] on textarea "É que näo está mais disponivel essa opção no perfil do empreendimento, somente …" at bounding box center [132, 416] width 221 height 45
type textarea "É que näo está mais disponível essa opção no perfil do empreendimento, somente …"
click at [100, 425] on textarea "É que näo está mais disponível essa opção no perfil do empreendimento, somente …" at bounding box center [132, 416] width 221 height 45
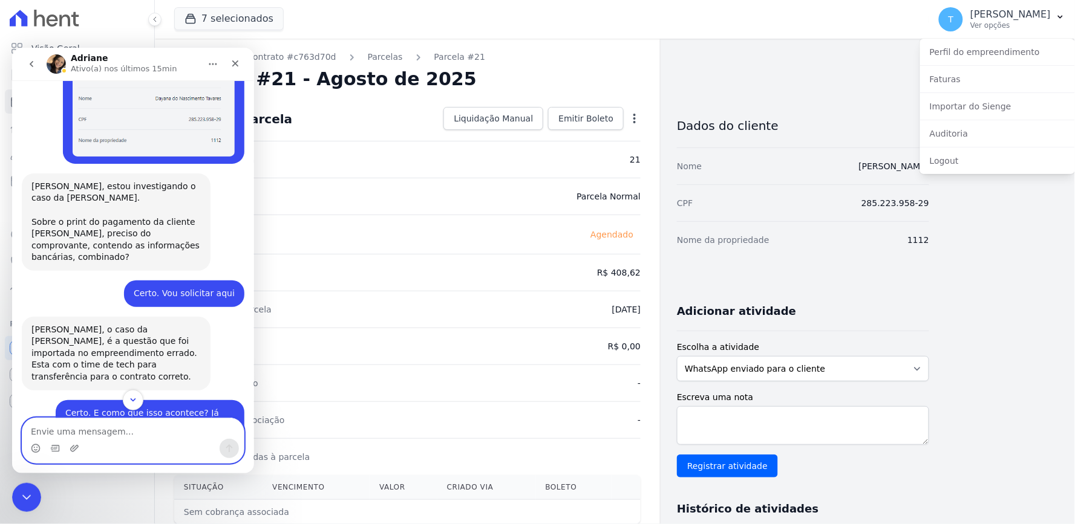
scroll to position [4090, 0]
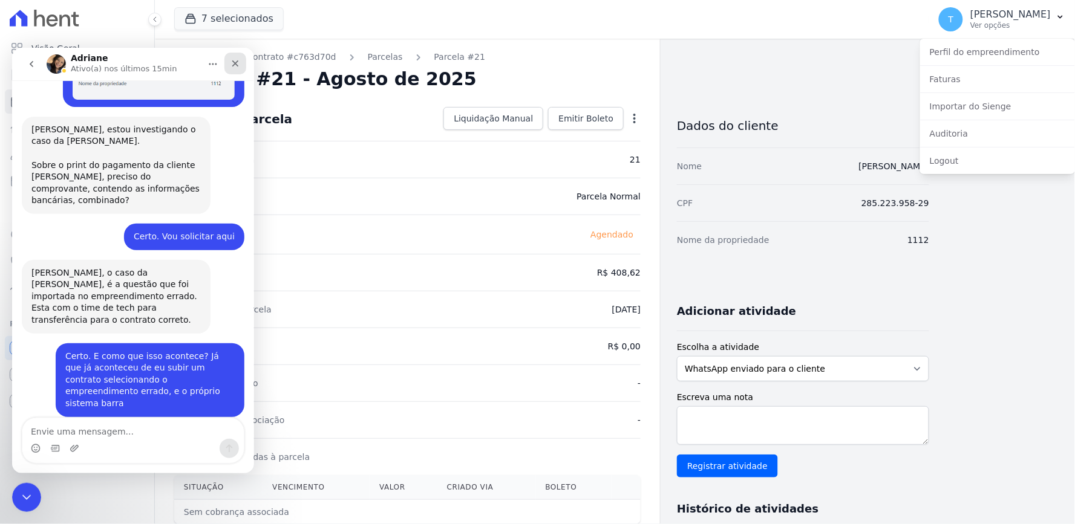
click at [230, 65] on icon "Fechar" at bounding box center [235, 63] width 10 height 10
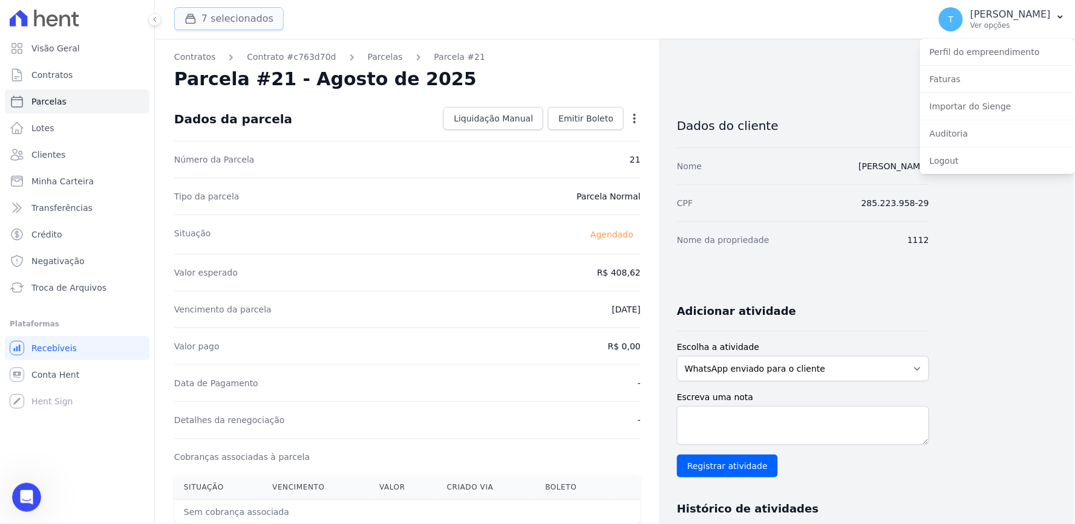
click at [210, 25] on button "7 selecionados" at bounding box center [228, 18] width 109 height 23
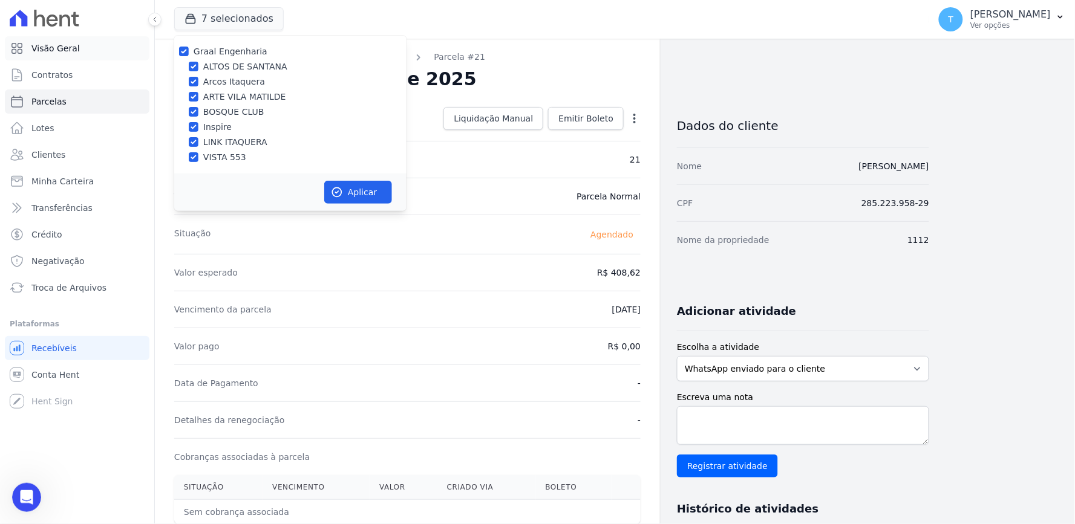
click at [59, 51] on span "Visão Geral" at bounding box center [55, 48] width 48 height 12
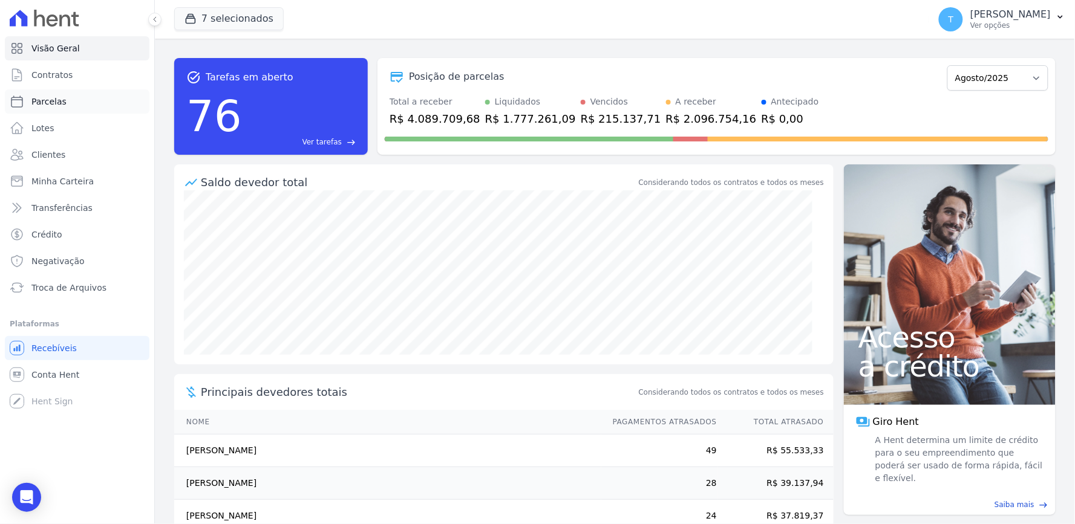
click at [57, 106] on span "Parcelas" at bounding box center [48, 102] width 35 height 12
select select
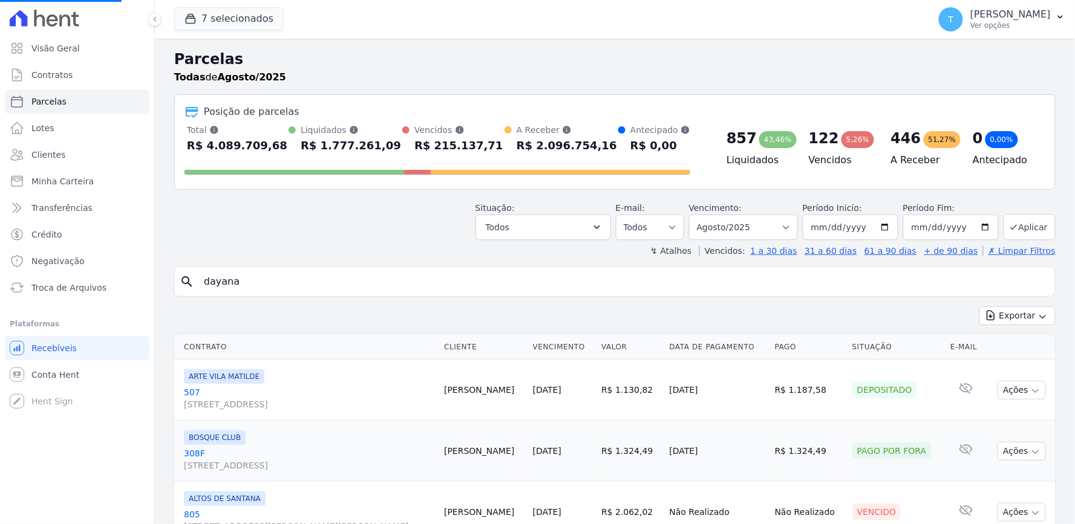
drag, startPoint x: 267, startPoint y: 287, endPoint x: 159, endPoint y: 311, distance: 110.4
paste input "[PERSON_NAME]"
type input "[PERSON_NAME]"
select select
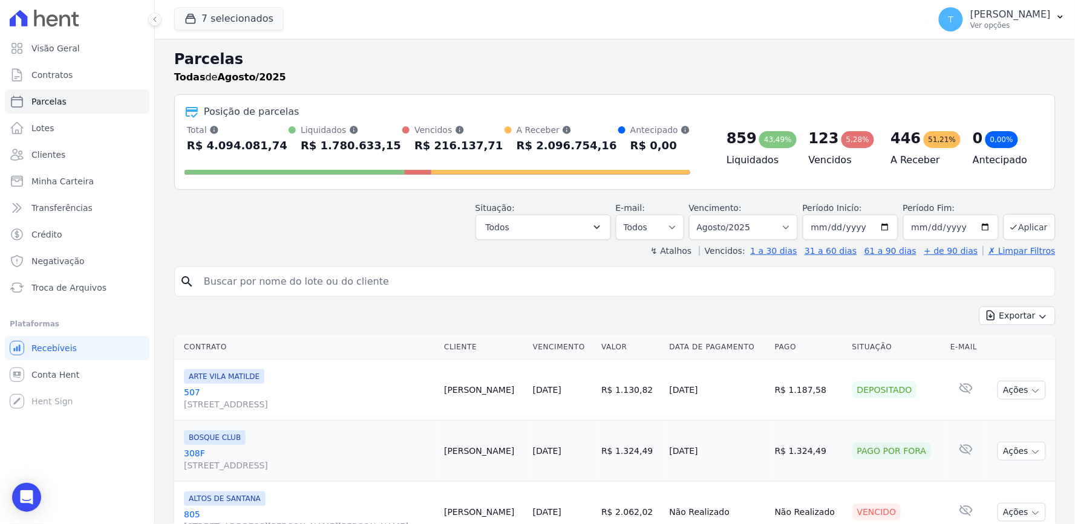
click at [302, 281] on input "search" at bounding box center [624, 282] width 854 height 24
paste input "[PERSON_NAME]"
type input "[PERSON_NAME]"
select select
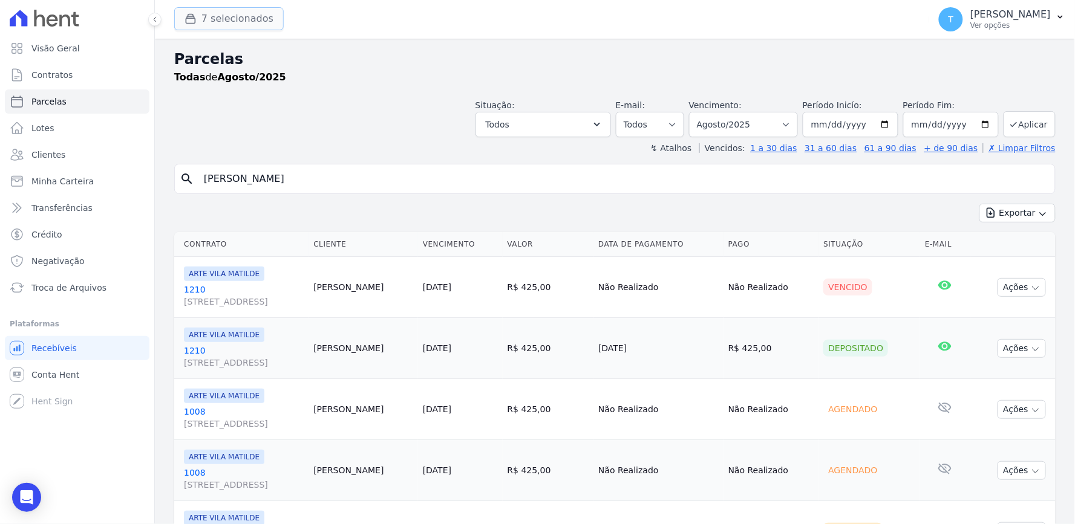
click at [238, 23] on button "7 selecionados" at bounding box center [228, 18] width 109 height 23
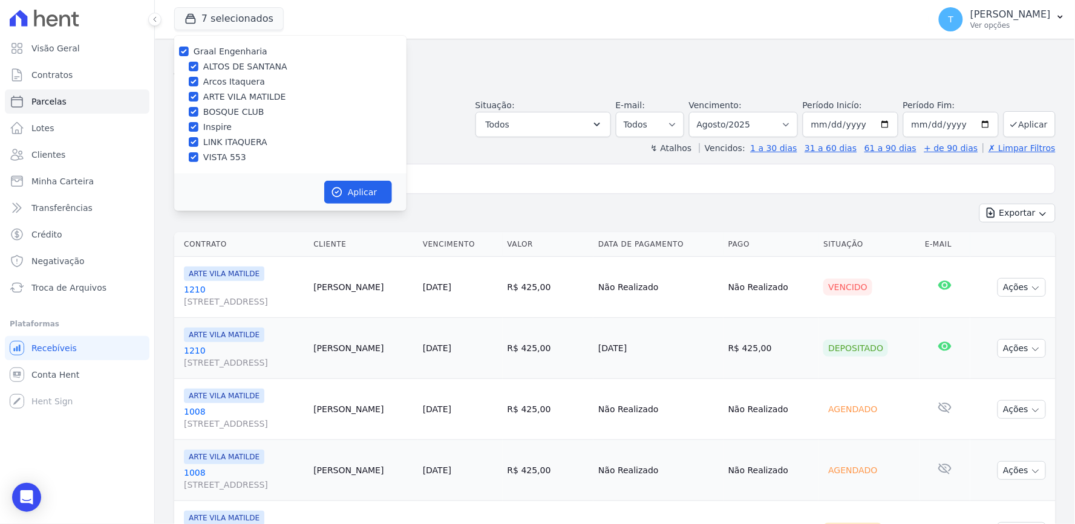
click at [220, 48] on label "Graal Engenharia" at bounding box center [231, 52] width 74 height 10
click at [189, 48] on input "Graal Engenharia" at bounding box center [184, 52] width 10 height 10
checkbox input "false"
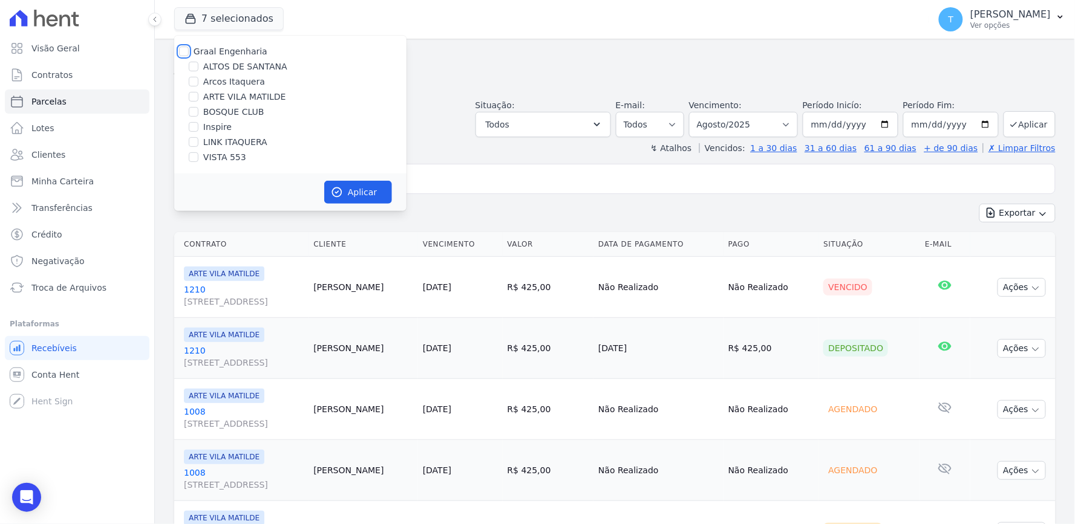
checkbox input "false"
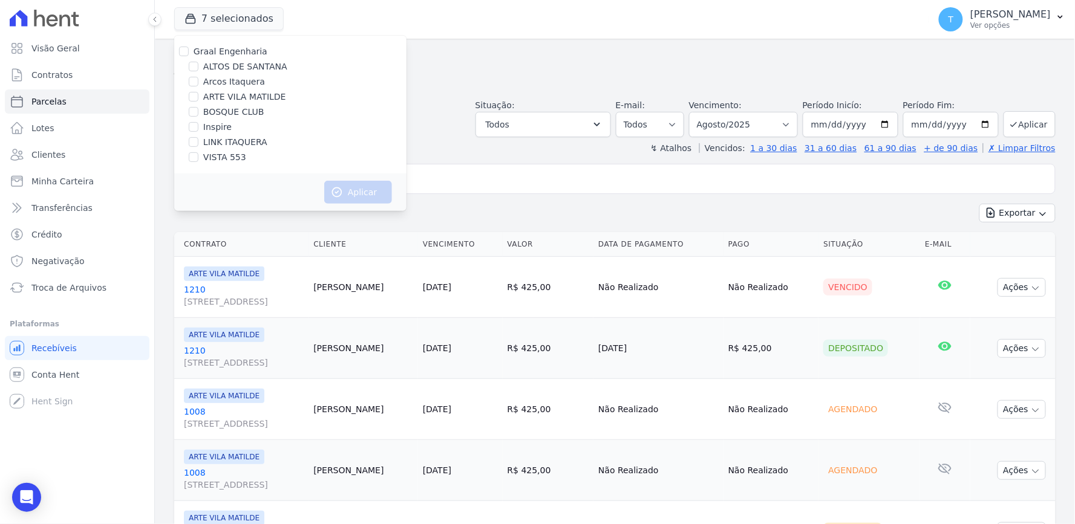
click at [235, 64] on label "ALTOS DE SANTANA" at bounding box center [245, 66] width 84 height 13
click at [198, 64] on input "ALTOS DE SANTANA" at bounding box center [194, 67] width 10 height 10
checkbox input "true"
click at [345, 192] on button "Aplicar" at bounding box center [358, 192] width 68 height 23
select select
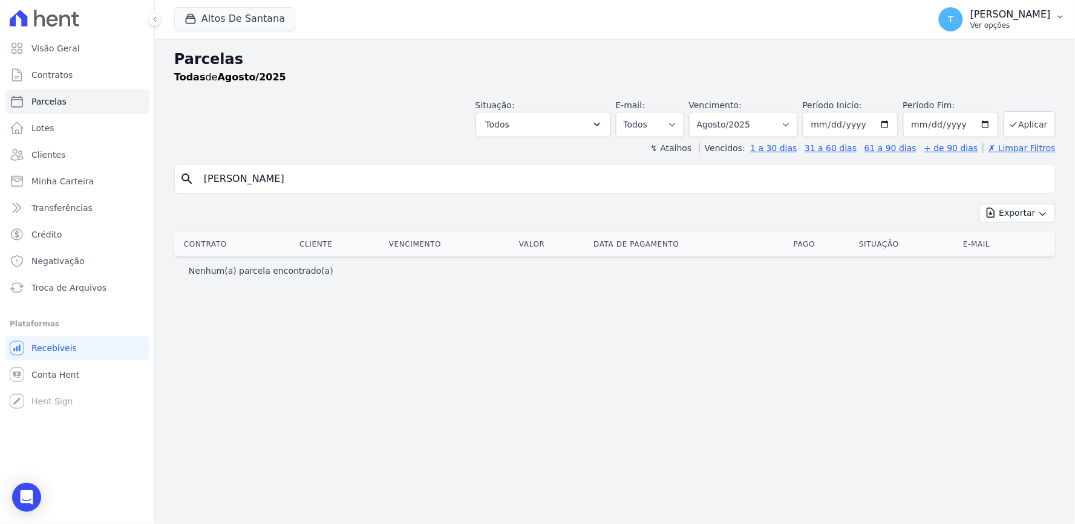
click at [970, 27] on p "Ver opções" at bounding box center [1010, 26] width 80 height 10
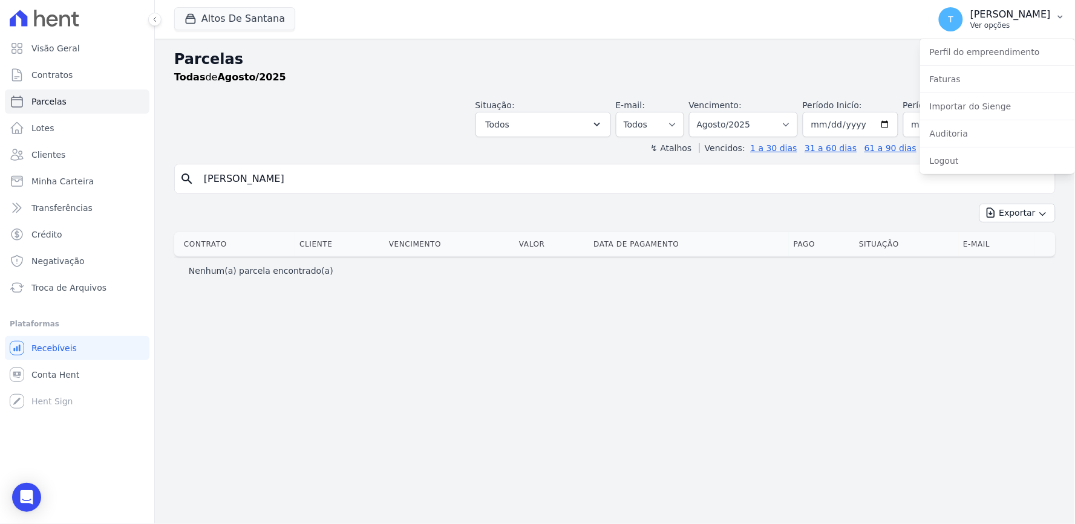
click at [970, 16] on p "[PERSON_NAME]" at bounding box center [1010, 14] width 80 height 12
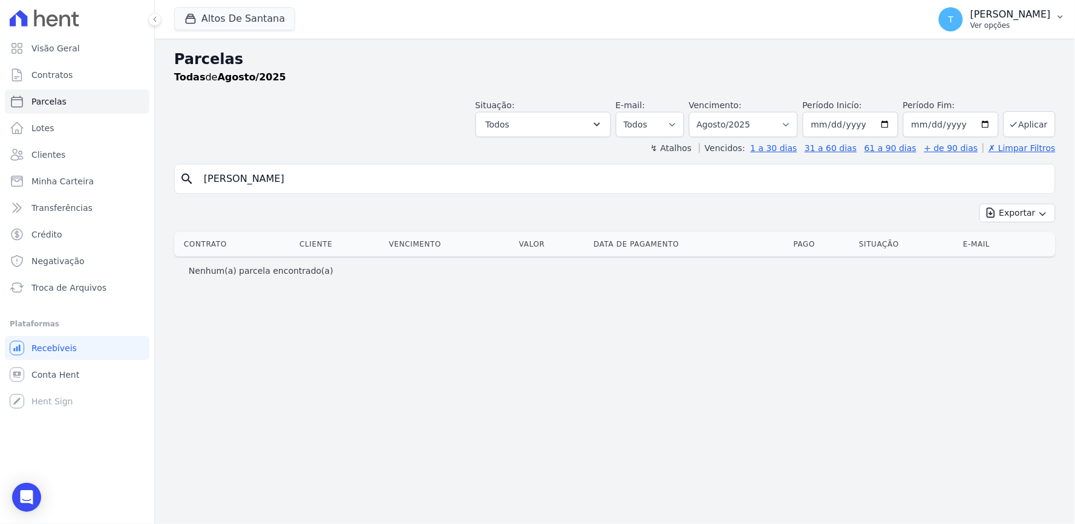
click at [970, 16] on p "[PERSON_NAME]" at bounding box center [1010, 14] width 80 height 12
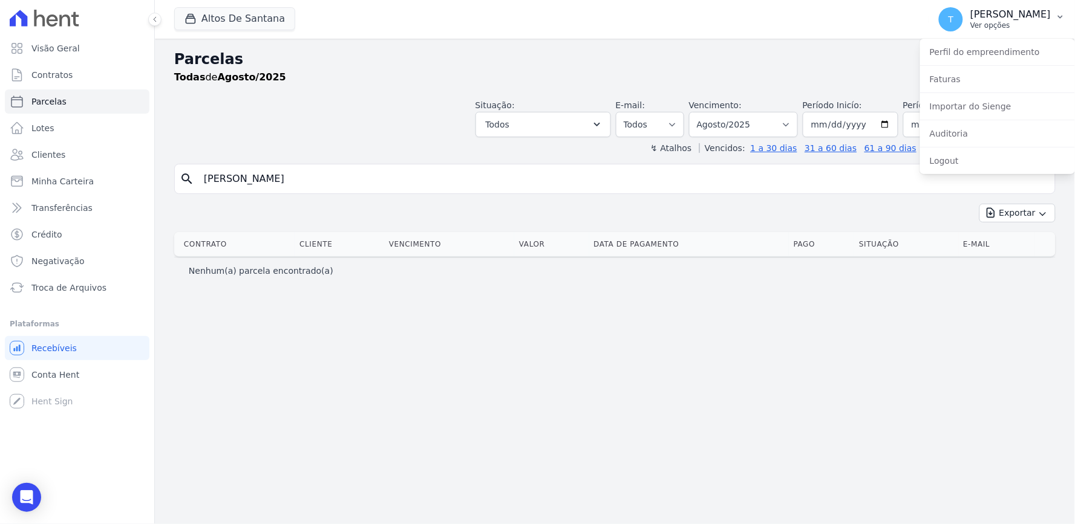
click at [970, 16] on p "[PERSON_NAME]" at bounding box center [1010, 14] width 80 height 12
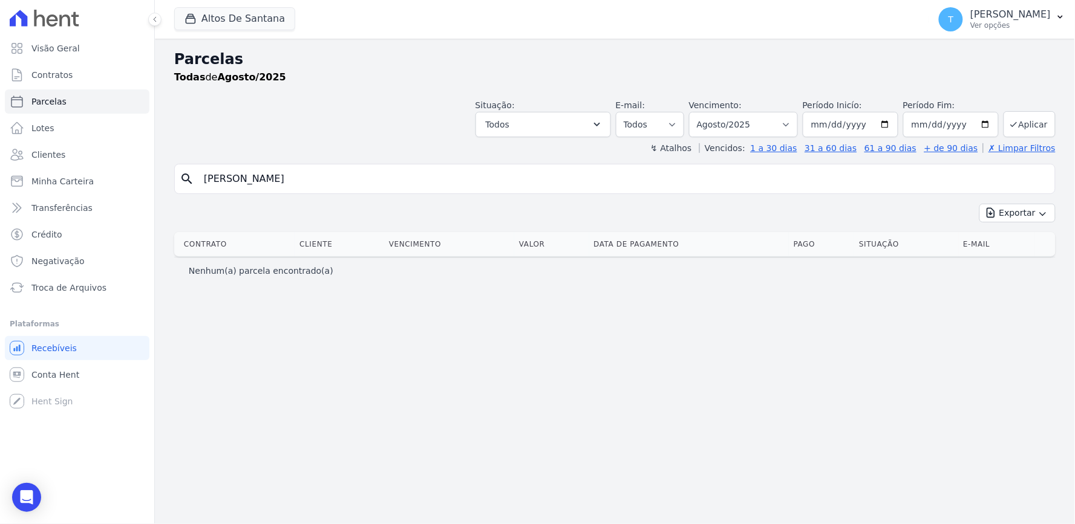
click at [342, 29] on div "Altos De Santana Graal Engenharia [GEOGRAPHIC_DATA] Arcos Itaquera ARTE [GEOGRA…" at bounding box center [549, 19] width 750 height 40
click at [265, 22] on button "Altos De Santana" at bounding box center [234, 18] width 121 height 23
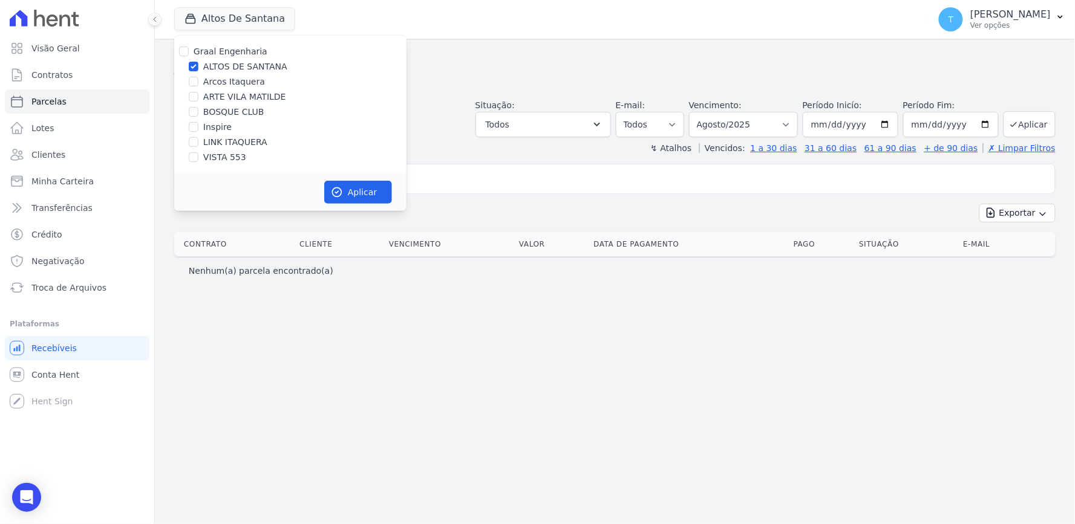
click at [224, 68] on label "ALTOS DE SANTANA" at bounding box center [245, 66] width 84 height 13
click at [198, 68] on input "ALTOS DE SANTANA" at bounding box center [194, 67] width 10 height 10
checkbox input "false"
click at [231, 100] on label "ARTE VILA MATILDE" at bounding box center [244, 97] width 83 height 13
click at [198, 100] on input "ARTE VILA MATILDE" at bounding box center [194, 97] width 10 height 10
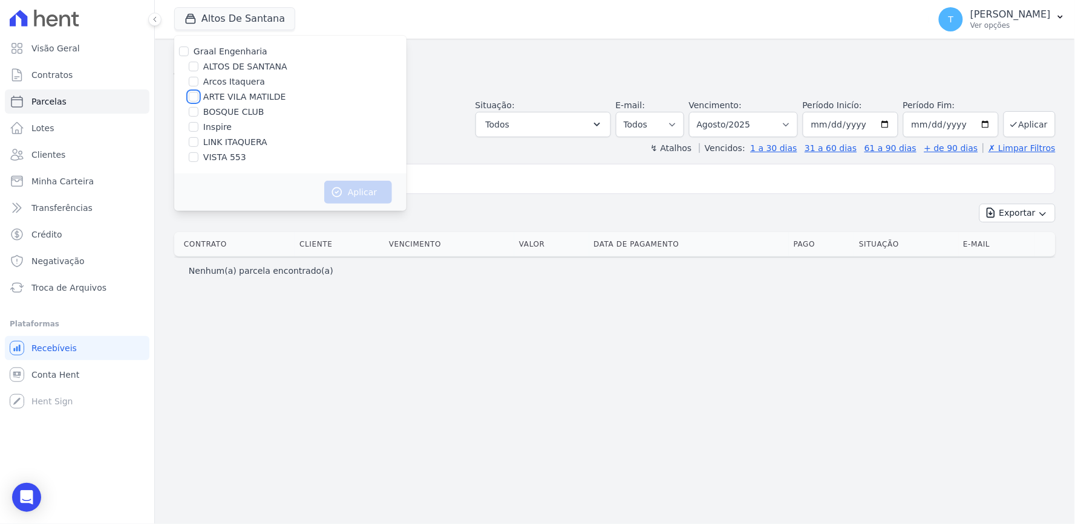
checkbox input "true"
click at [336, 186] on icon "button" at bounding box center [337, 192] width 12 height 12
select select
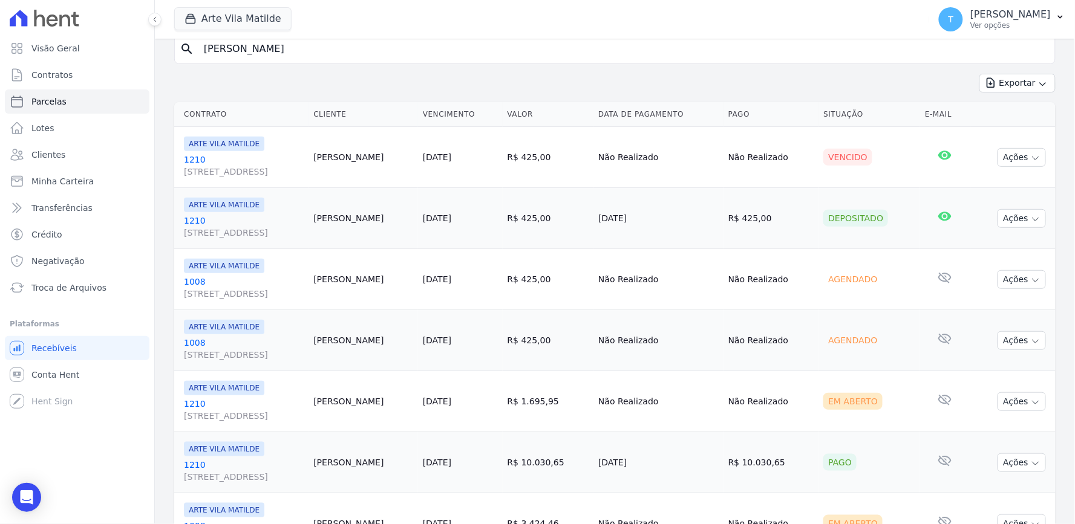
scroll to position [63, 0]
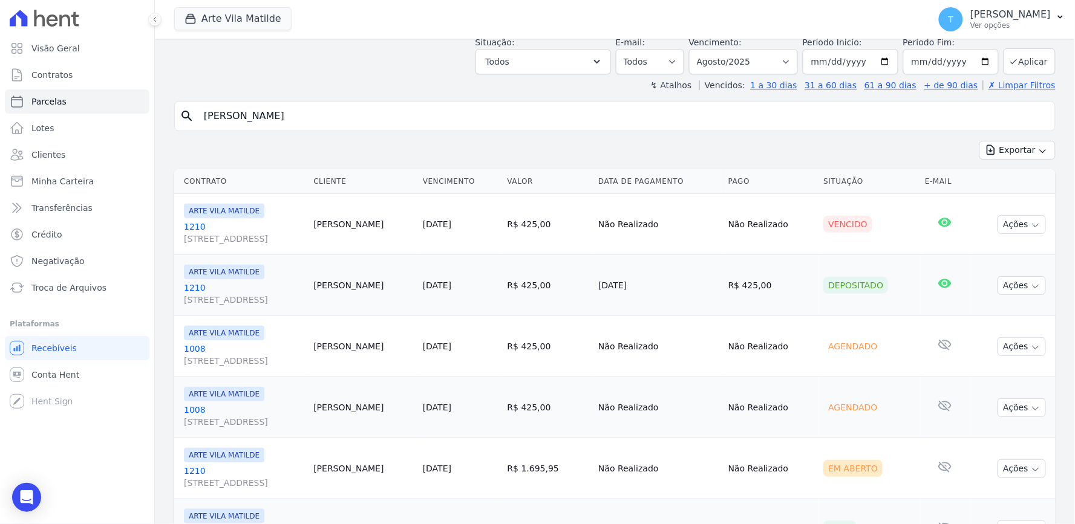
click at [194, 234] on span "[STREET_ADDRESS]" at bounding box center [244, 239] width 120 height 12
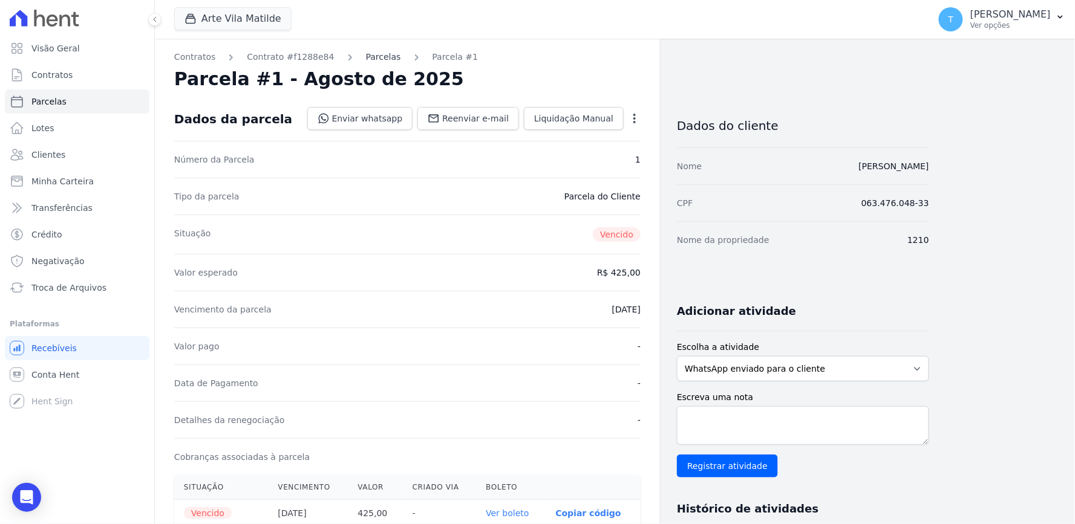
click at [368, 55] on link "Parcelas" at bounding box center [383, 57] width 35 height 13
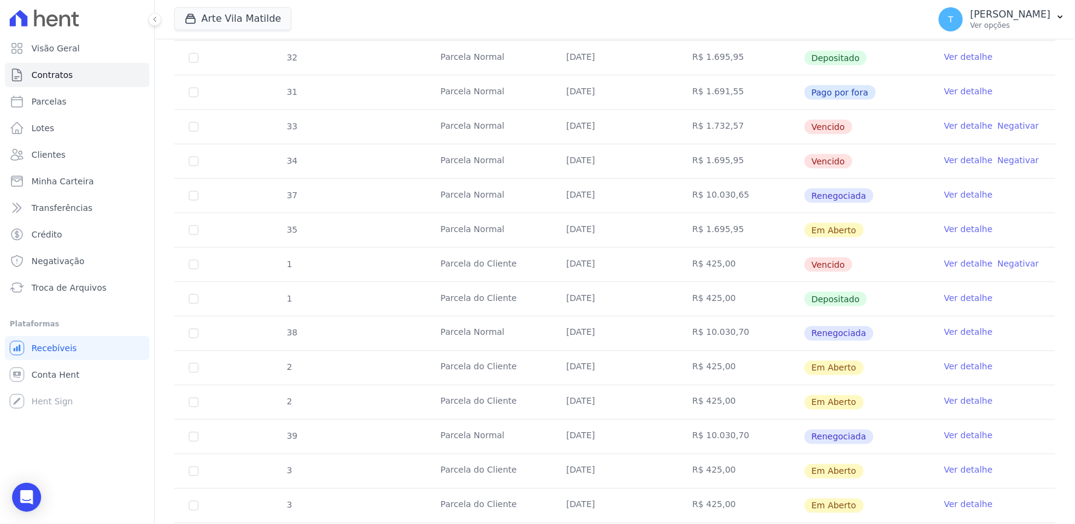
scroll to position [605, 0]
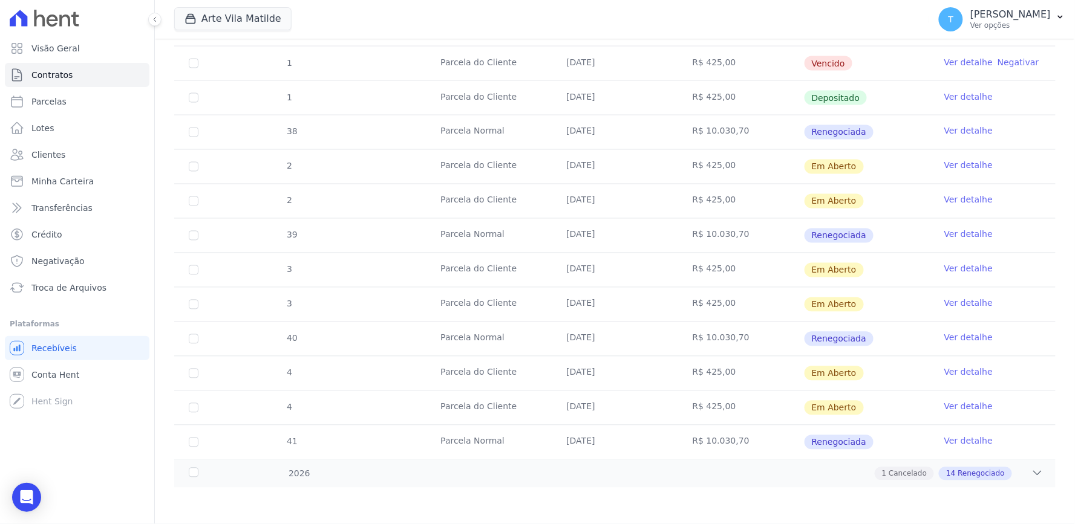
drag, startPoint x: 573, startPoint y: 267, endPoint x: 589, endPoint y: 261, distance: 17.2
click at [589, 261] on td "[DATE]" at bounding box center [615, 270] width 126 height 34
drag, startPoint x: 593, startPoint y: 99, endPoint x: 797, endPoint y: 99, distance: 204.5
click at [797, 99] on tr "1 [GEOGRAPHIC_DATA] [DATE] R$ 425,00 Depositado Ver detalhe" at bounding box center [614, 97] width 881 height 34
click at [944, 166] on link "Ver detalhe" at bounding box center [968, 166] width 48 height 12
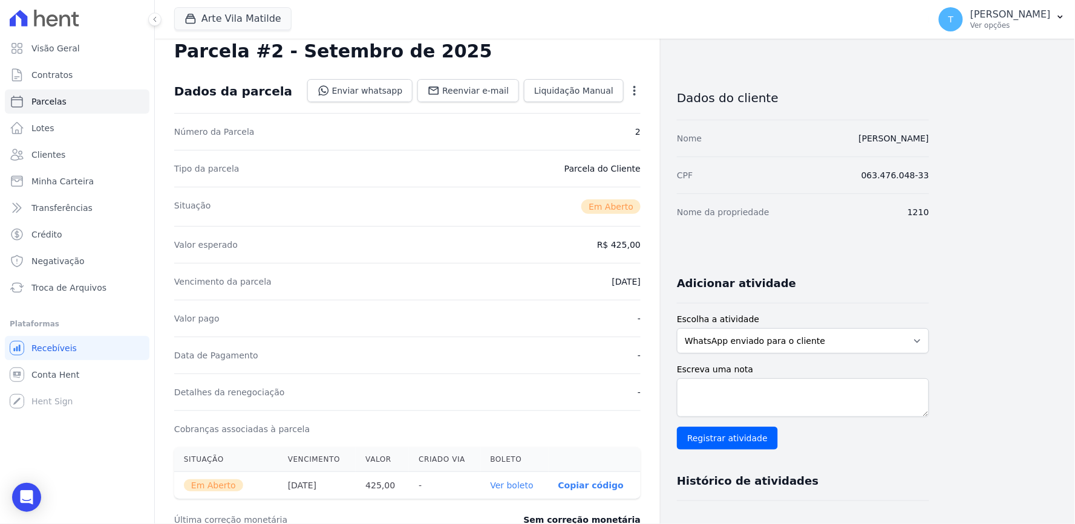
scroll to position [67, 0]
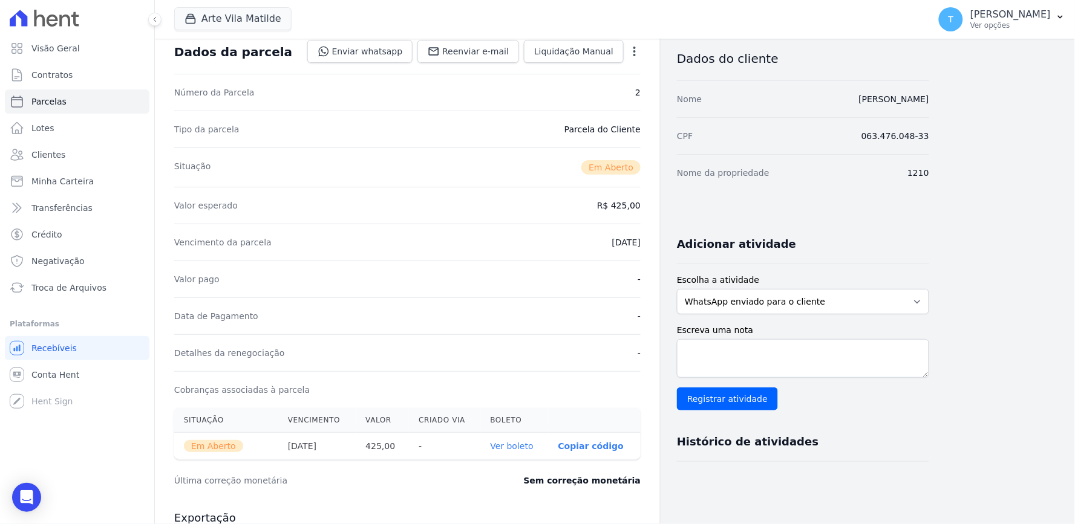
click at [518, 445] on link "Ver boleto" at bounding box center [512, 447] width 43 height 10
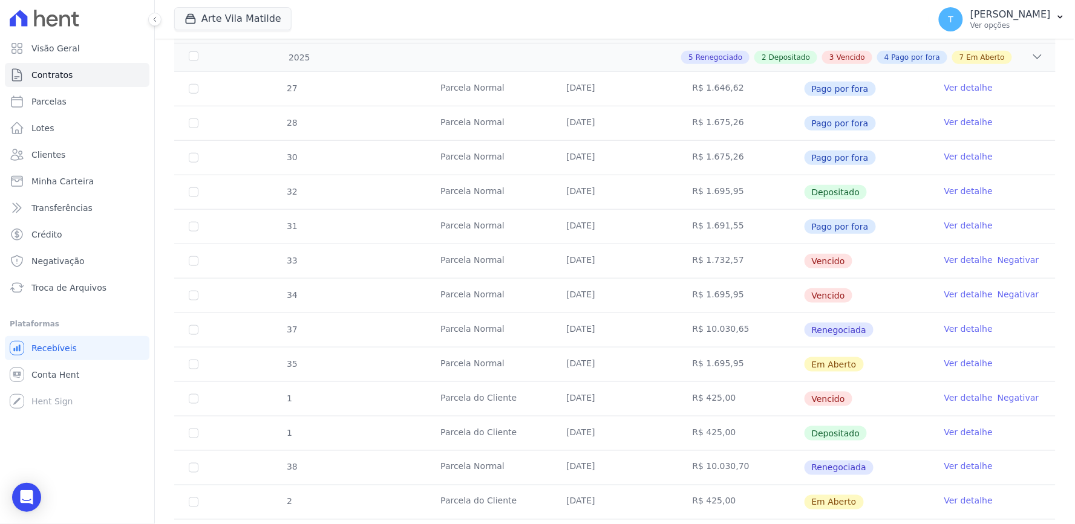
scroll to position [605, 0]
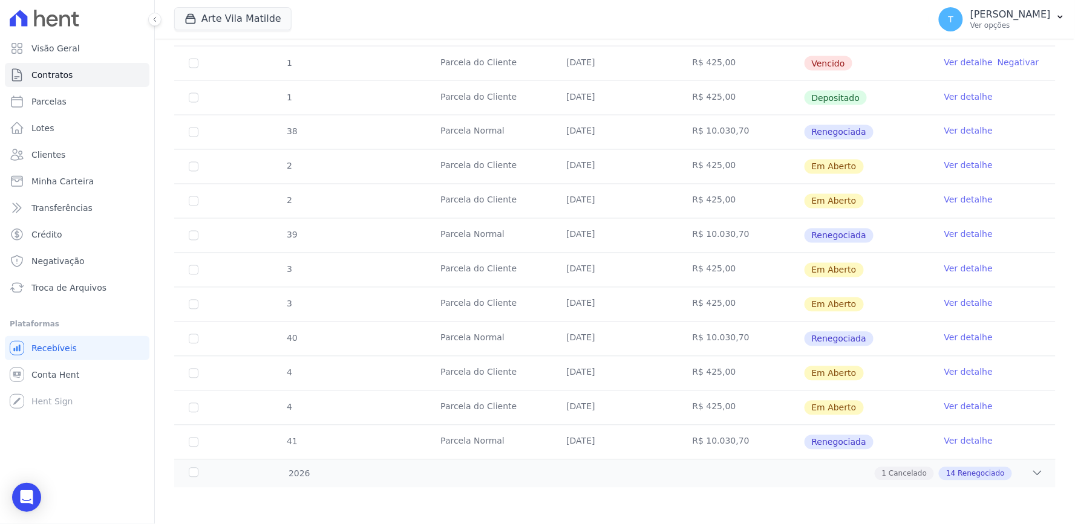
click at [957, 271] on link "Ver detalhe" at bounding box center [968, 269] width 48 height 12
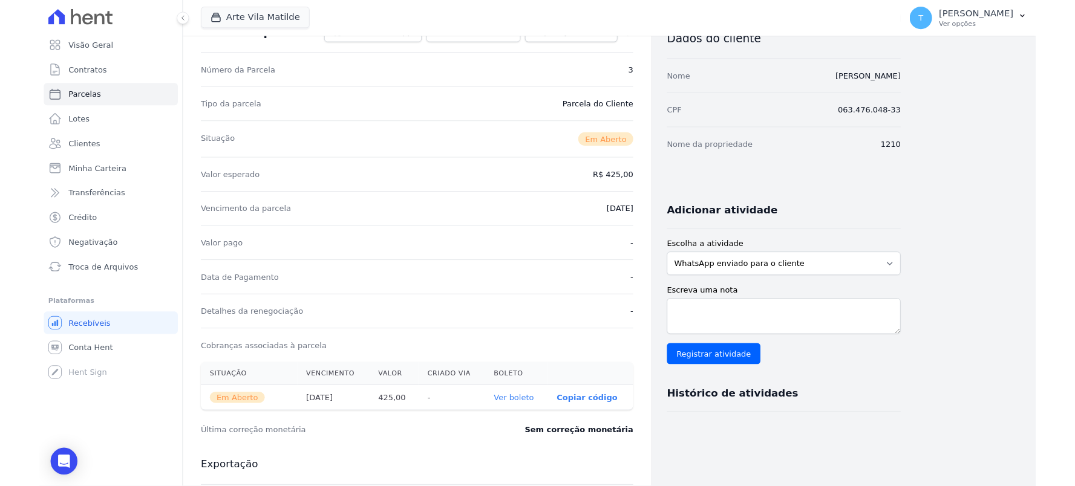
scroll to position [201, 0]
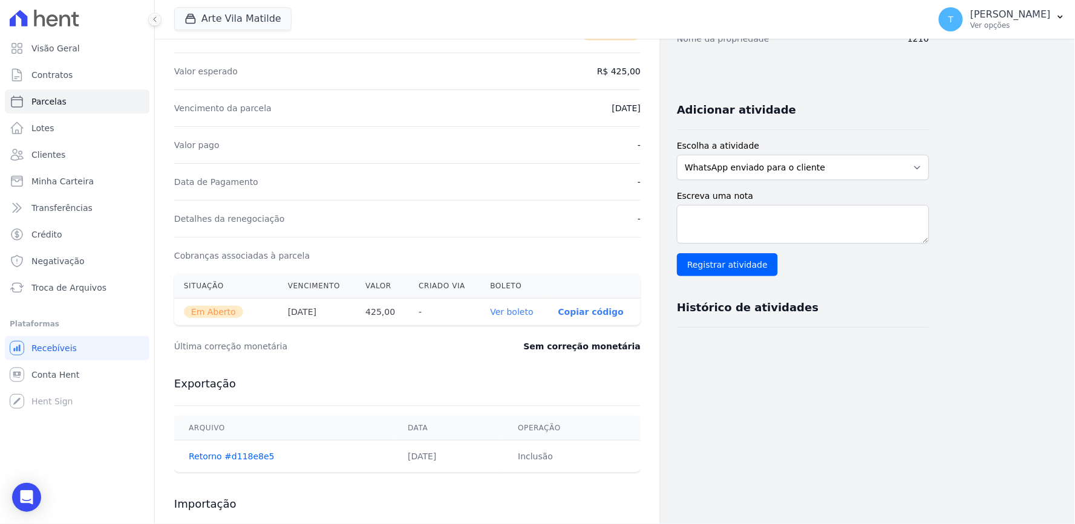
click at [506, 313] on link "Ver boleto" at bounding box center [512, 312] width 43 height 10
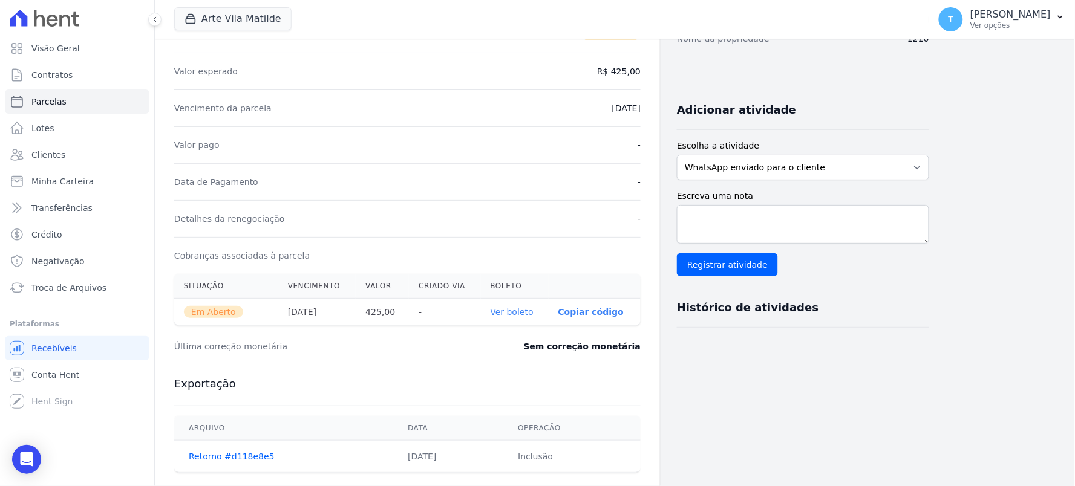
scroll to position [67, 0]
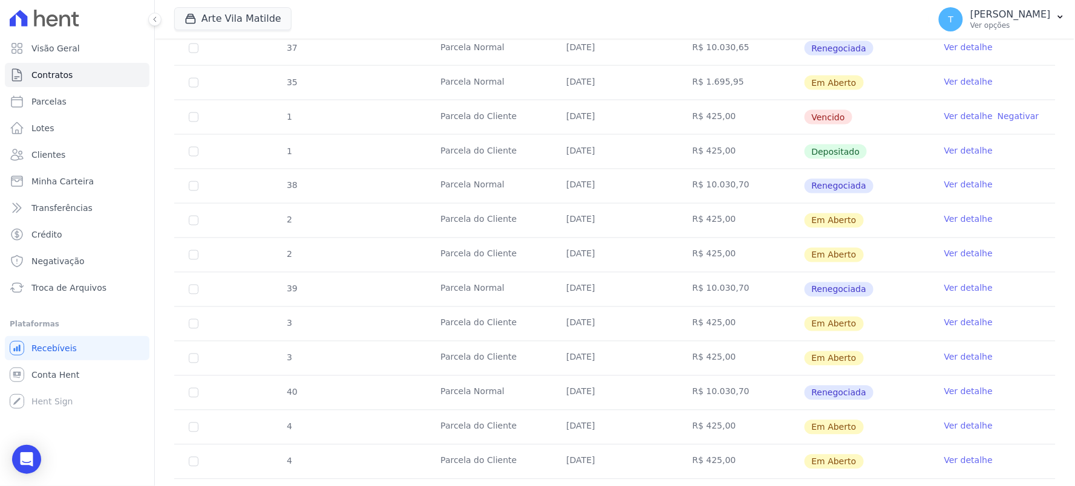
scroll to position [643, 0]
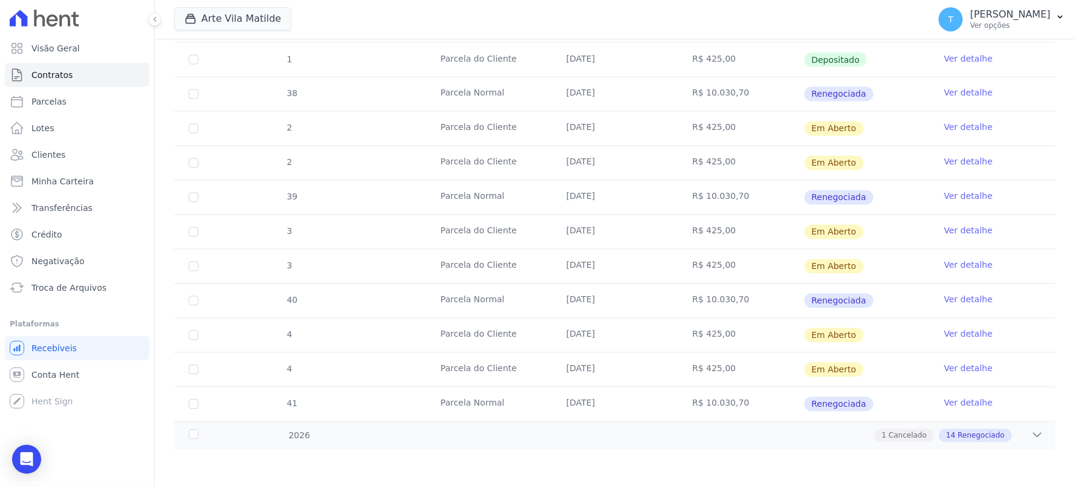
click at [953, 335] on link "Ver detalhe" at bounding box center [968, 334] width 48 height 12
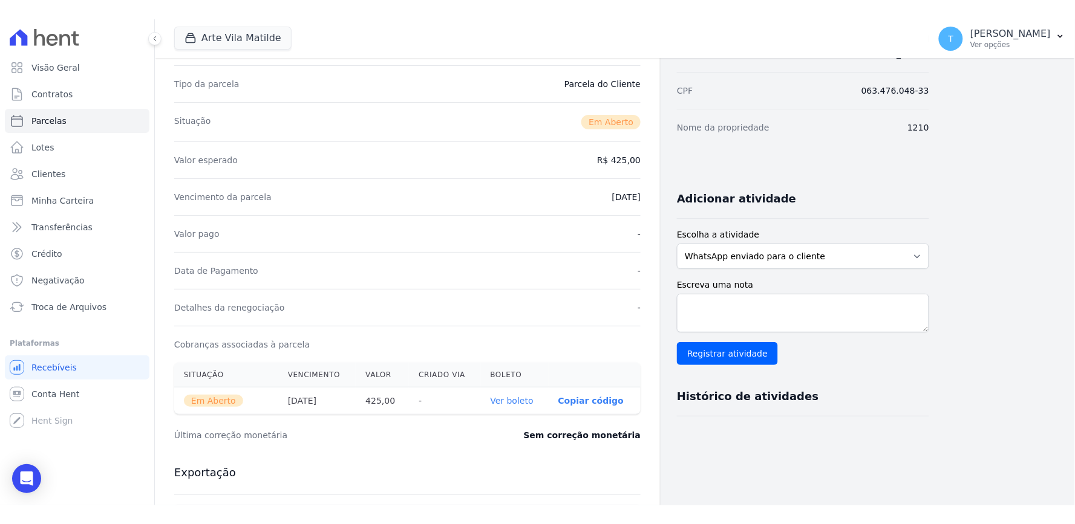
scroll to position [201, 0]
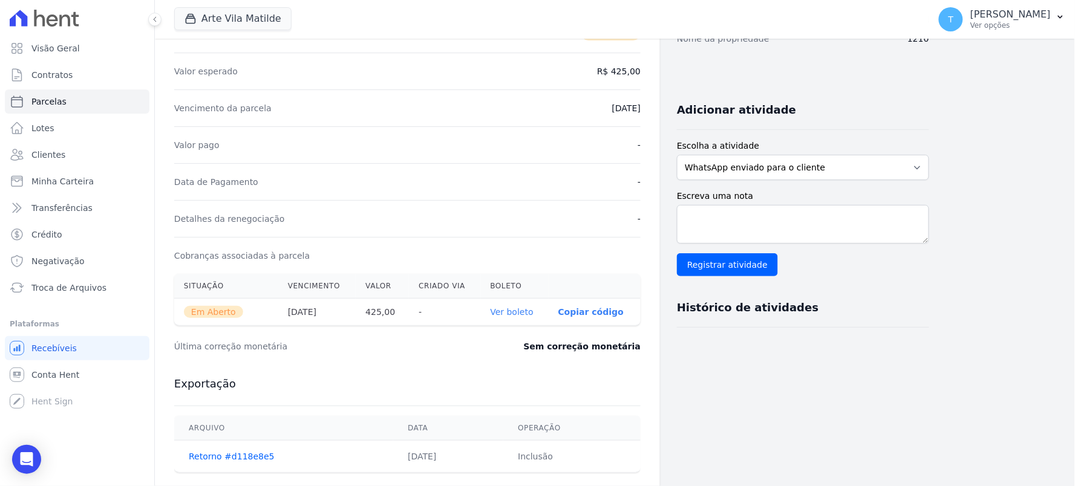
click at [524, 309] on link "Ver boleto" at bounding box center [512, 312] width 43 height 10
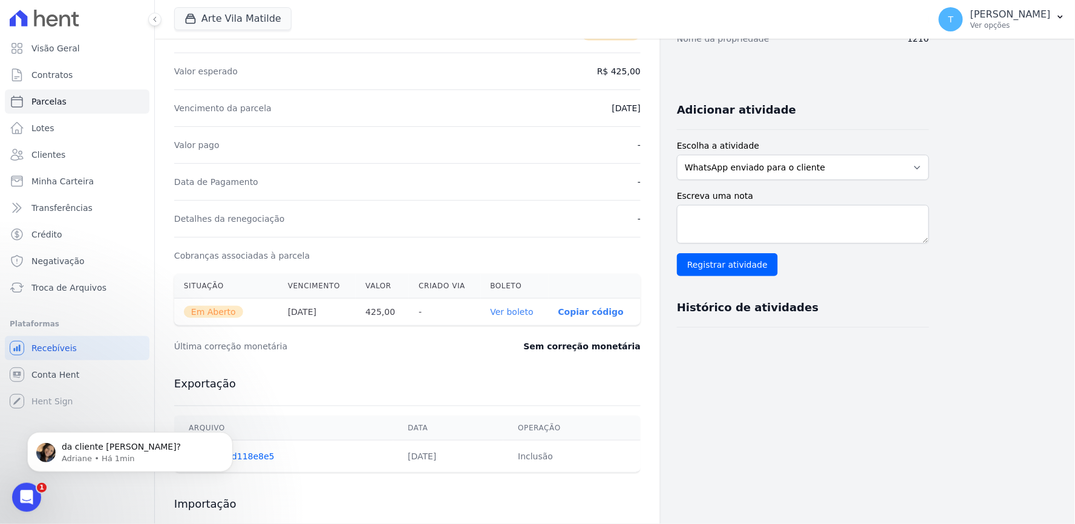
scroll to position [0, 0]
click at [76, 456] on p "Adriane • Há 1min" at bounding box center [140, 458] width 156 height 11
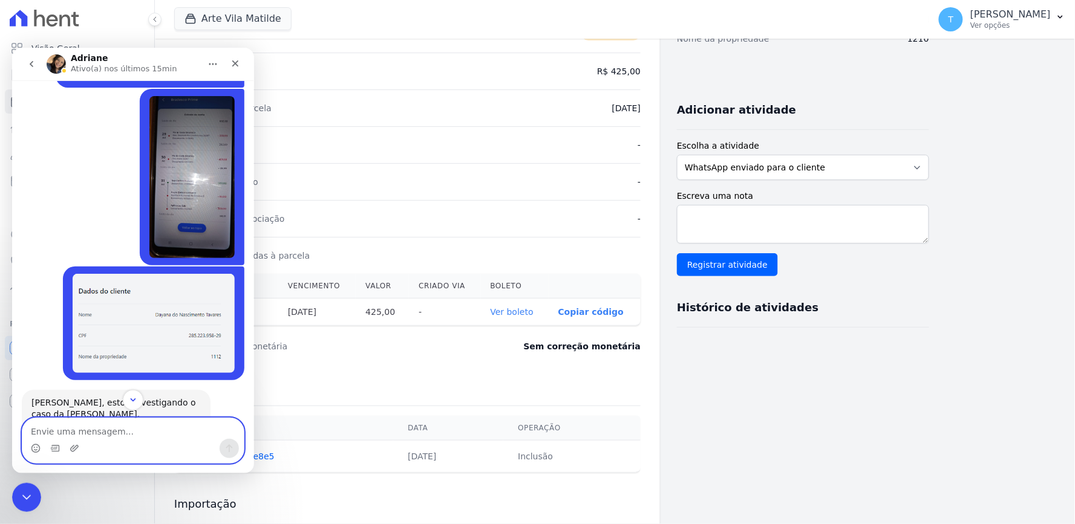
scroll to position [3580, 0]
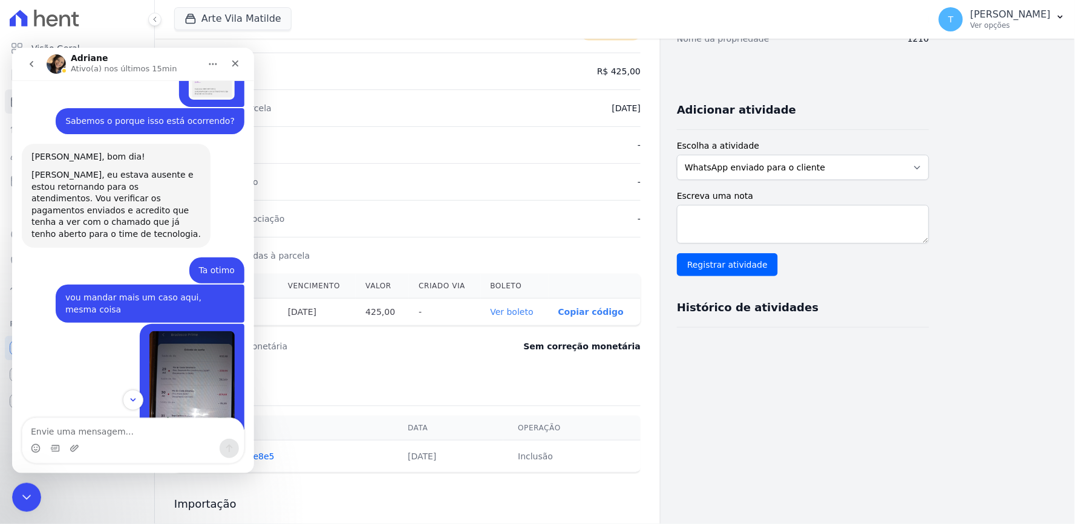
click at [163, 331] on img "Thayna diz…" at bounding box center [191, 412] width 85 height 162
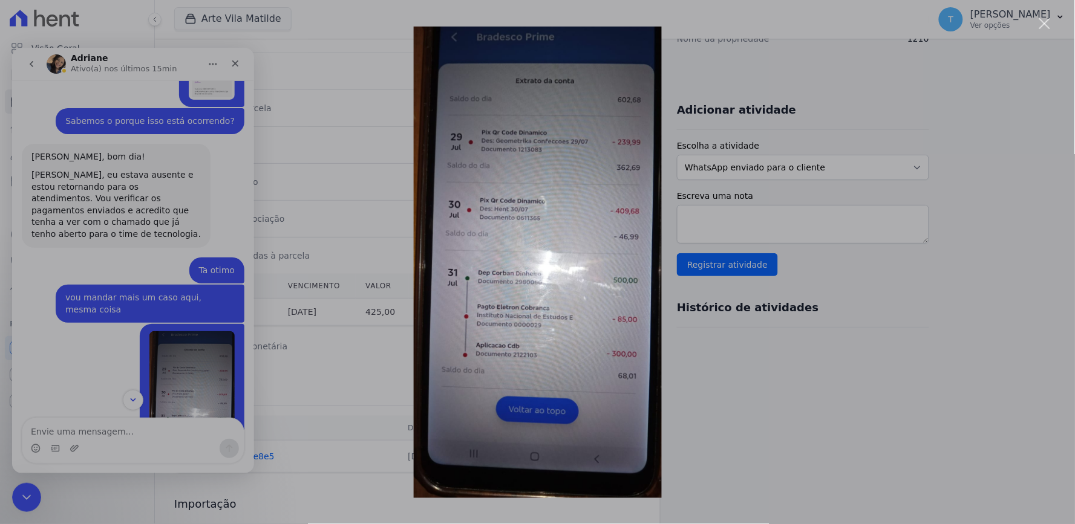
click at [134, 258] on div "Messenger da Intercom" at bounding box center [537, 262] width 1075 height 524
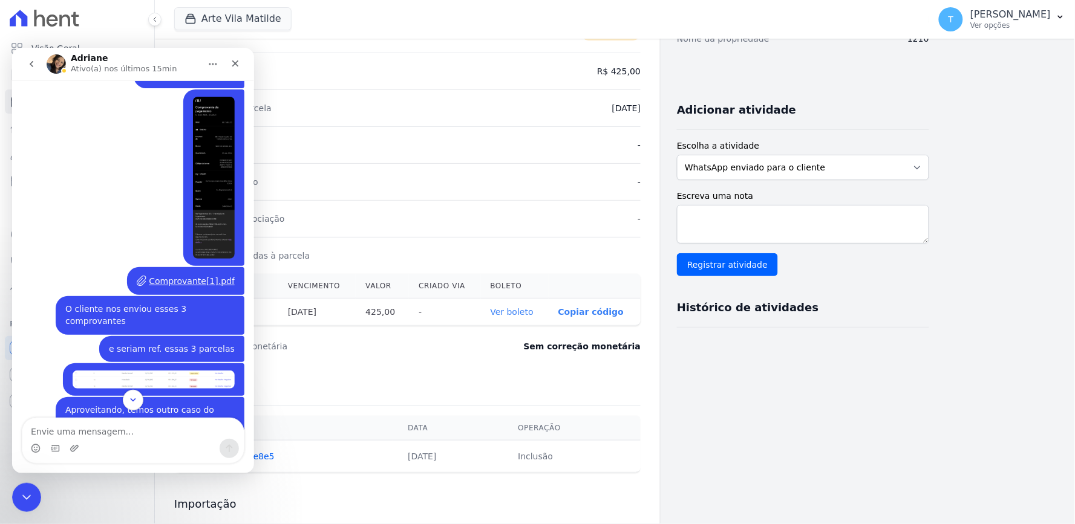
scroll to position [2908, 0]
click at [145, 370] on img "Thayna diz…" at bounding box center [153, 379] width 162 height 18
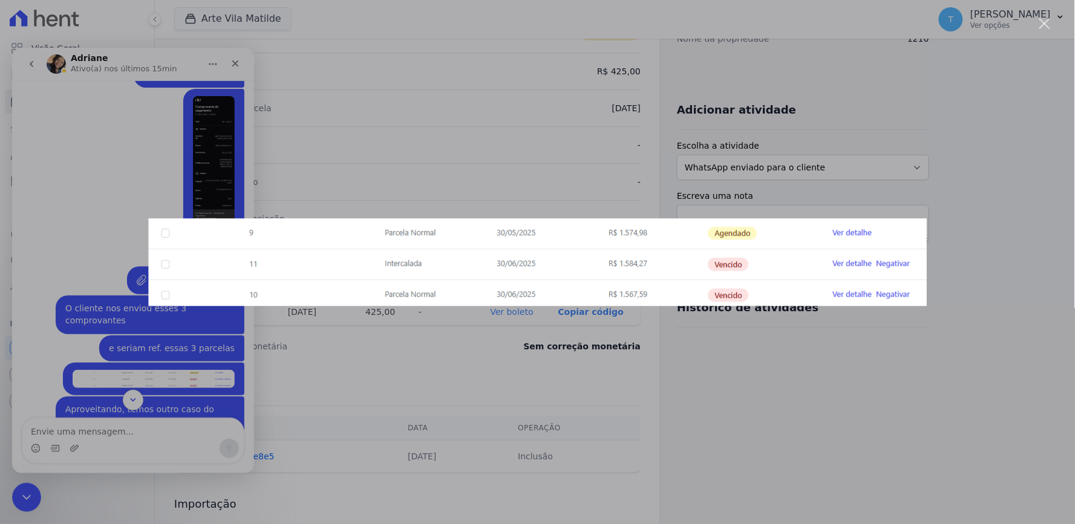
click at [98, 194] on div "Messenger da Intercom" at bounding box center [537, 262] width 1075 height 524
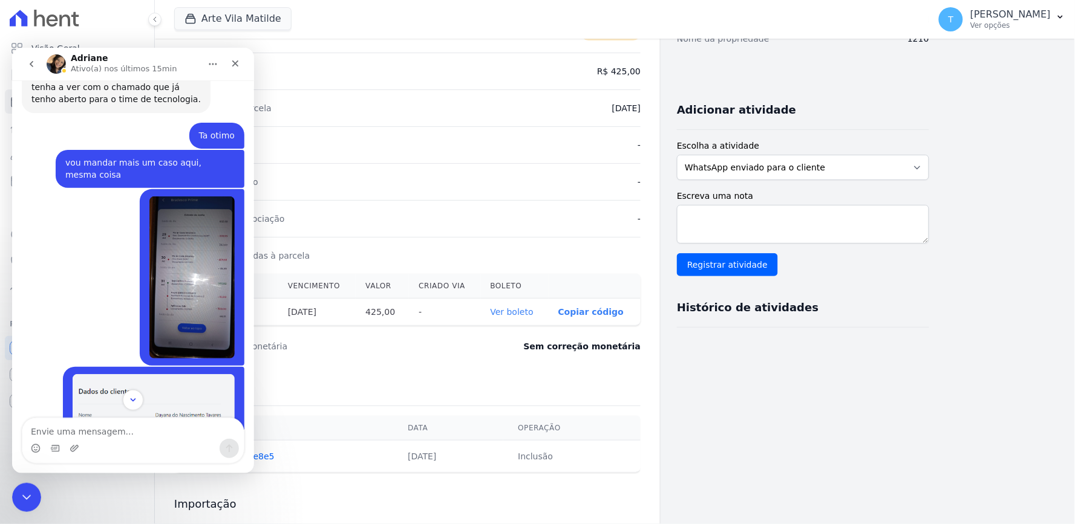
scroll to position [4185, 0]
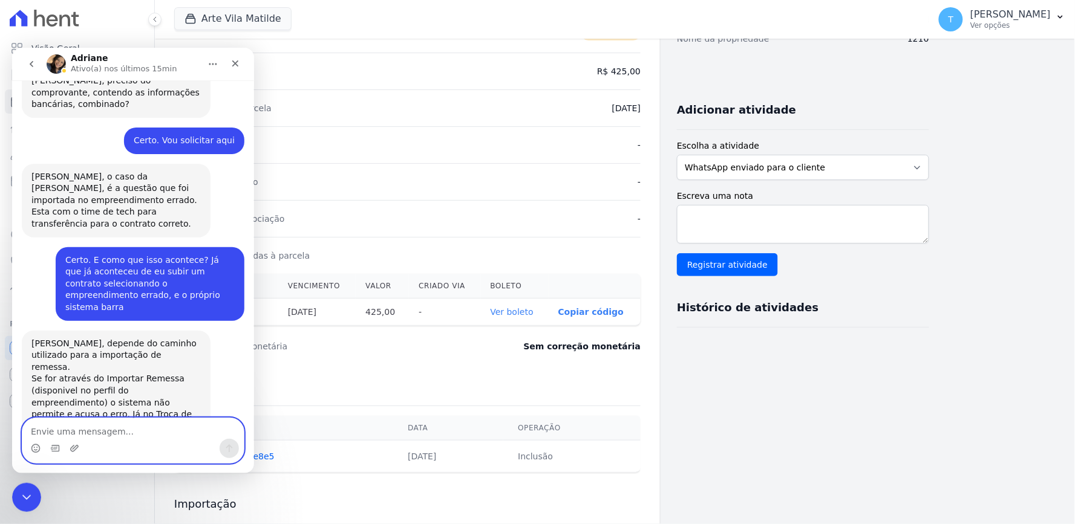
click at [140, 434] on textarea "Envie uma mensagem..." at bounding box center [132, 428] width 221 height 21
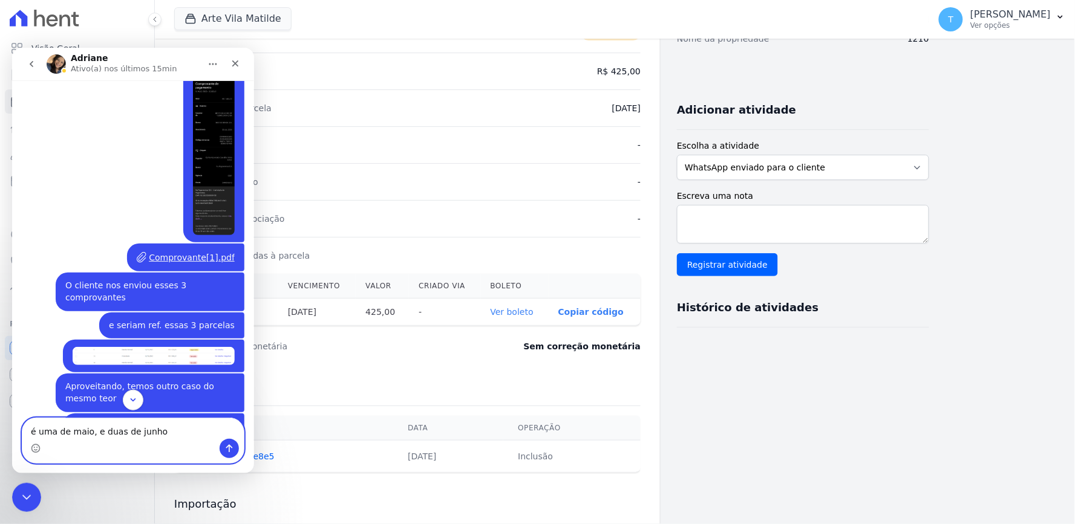
scroll to position [2841, 0]
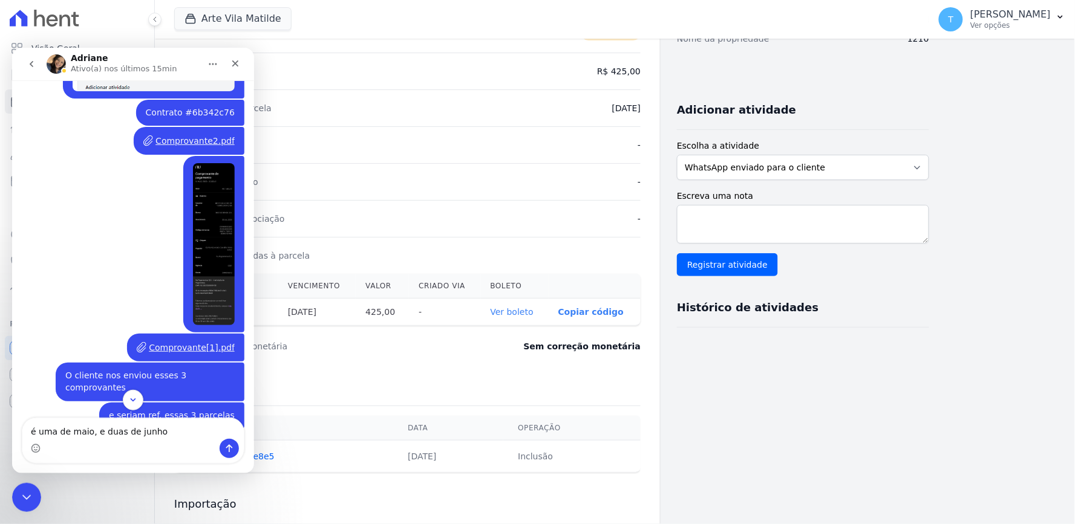
click at [162, 437] on img "Thayna diz…" at bounding box center [153, 446] width 162 height 18
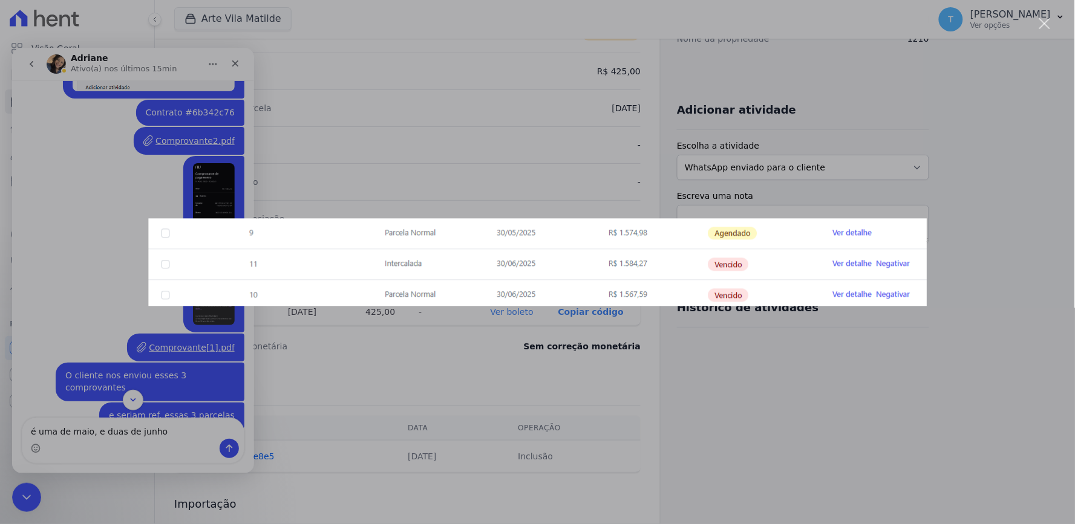
click at [94, 321] on div "Messenger da Intercom" at bounding box center [537, 262] width 1075 height 524
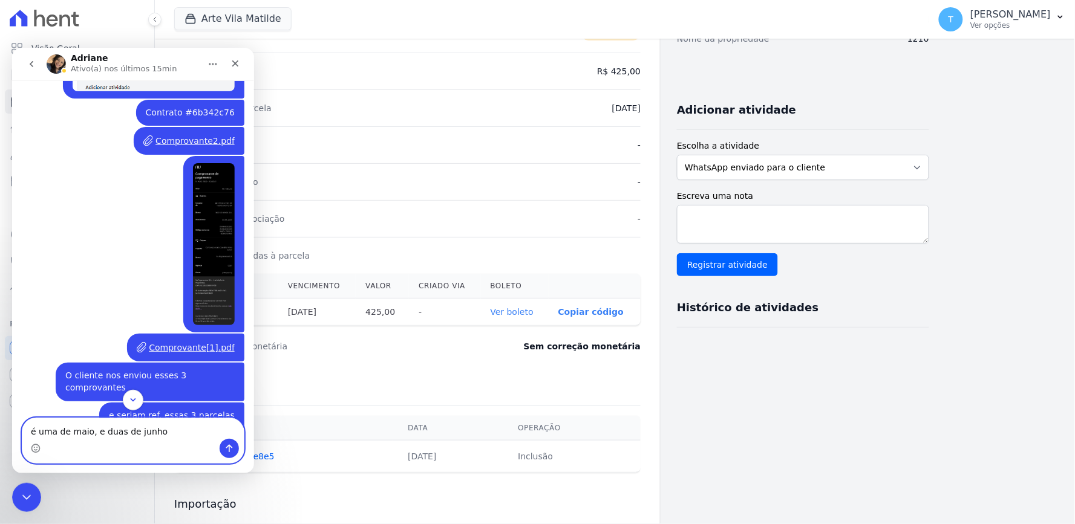
click at [158, 438] on textarea "é uma de maio, e duas de junho" at bounding box center [132, 428] width 221 height 21
type textarea "é uma de maio, e duas de junho (mensal e intercalada)"
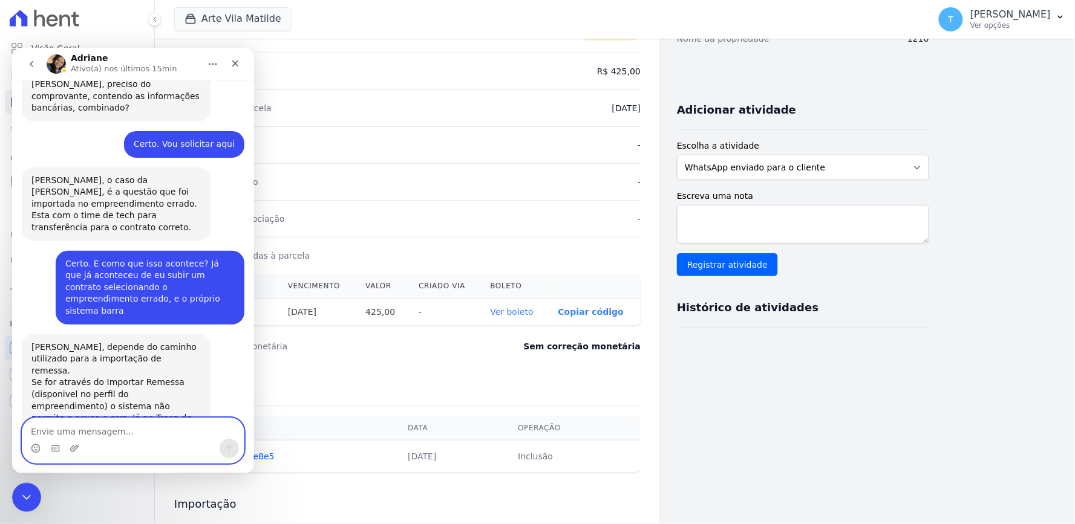
scroll to position [4213, 0]
